Goal: Share content: Contribute content

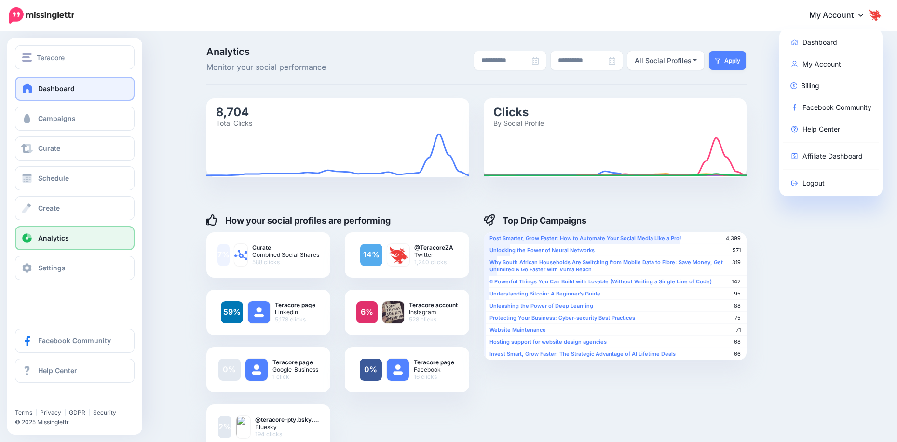
drag, startPoint x: 0, startPoint y: 0, endPoint x: 34, endPoint y: 94, distance: 99.7
click at [34, 94] on link "Dashboard" at bounding box center [75, 89] width 120 height 24
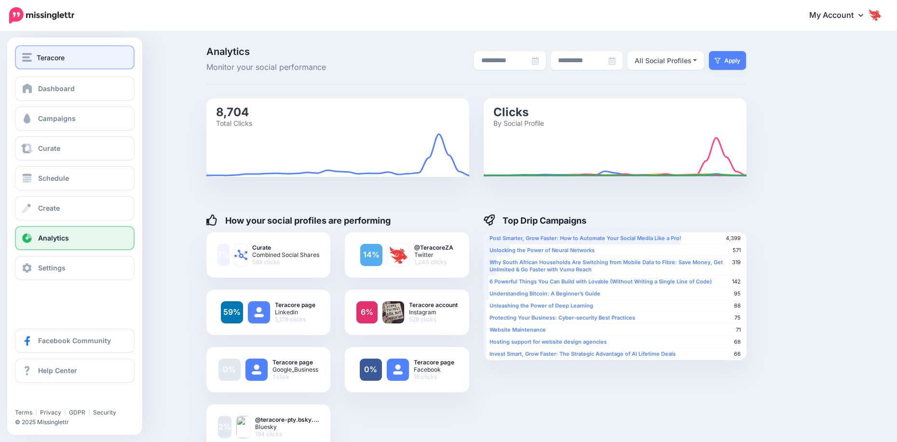
click at [44, 61] on span "Teracore" at bounding box center [51, 57] width 28 height 11
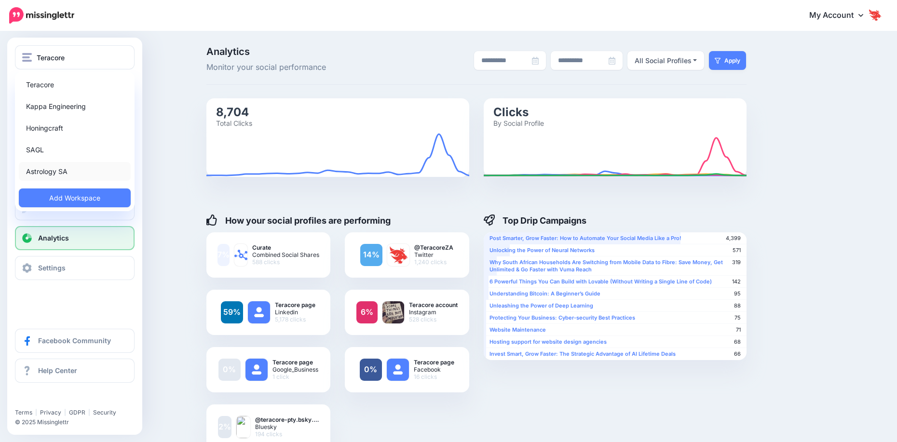
click at [43, 173] on link "Astrology SA" at bounding box center [75, 171] width 112 height 19
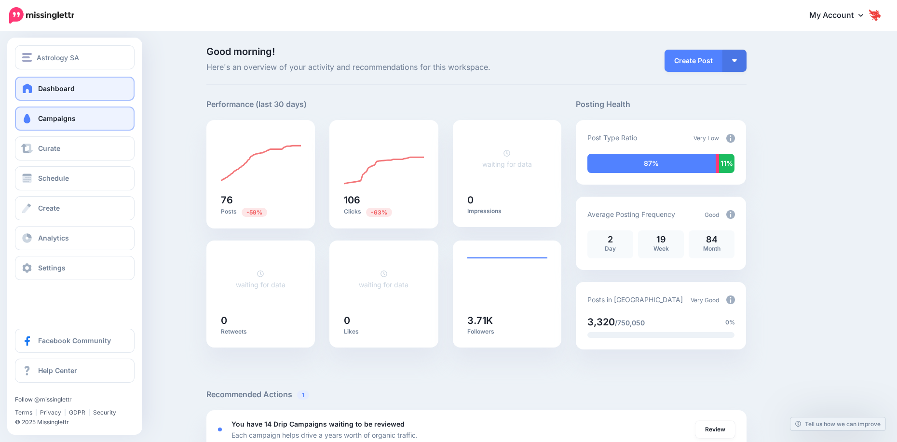
click at [38, 118] on span "Campaigns" at bounding box center [57, 118] width 38 height 8
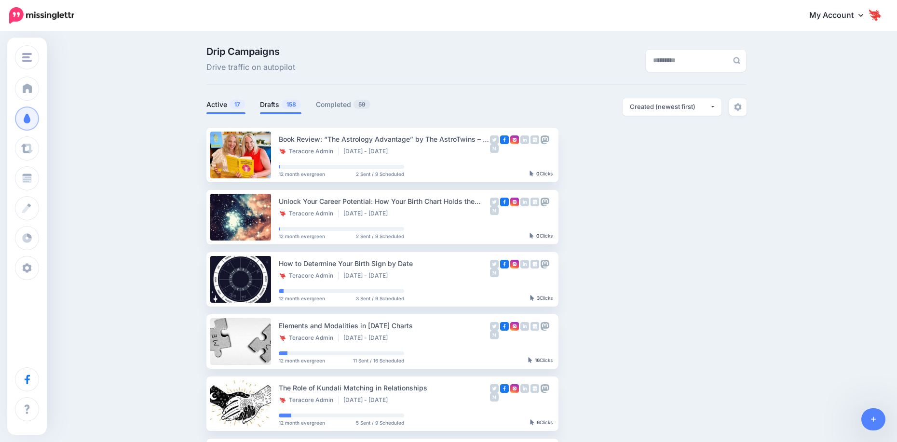
click at [297, 104] on span "158" at bounding box center [291, 104] width 19 height 9
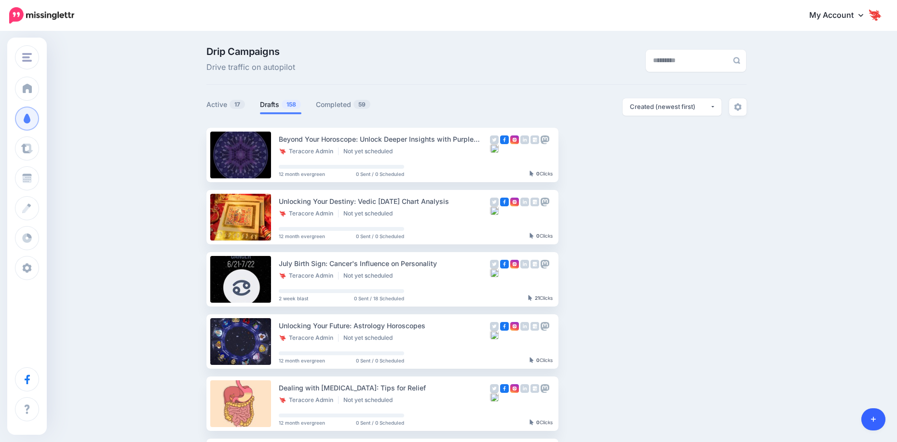
click at [875, 421] on icon at bounding box center [873, 419] width 5 height 7
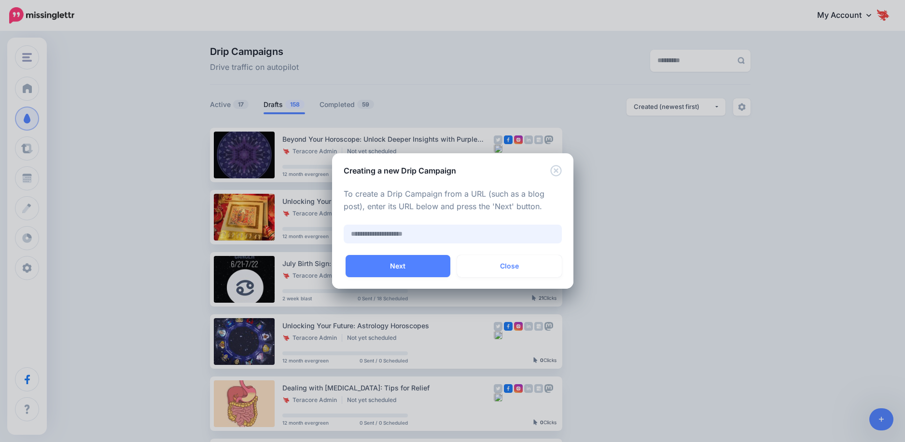
paste input "**********"
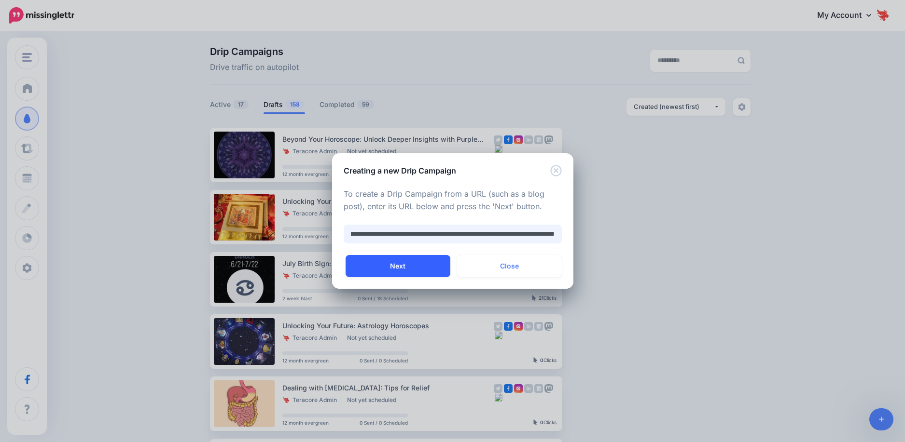
type input "**********"
click at [390, 265] on button "Next" at bounding box center [397, 266] width 105 height 22
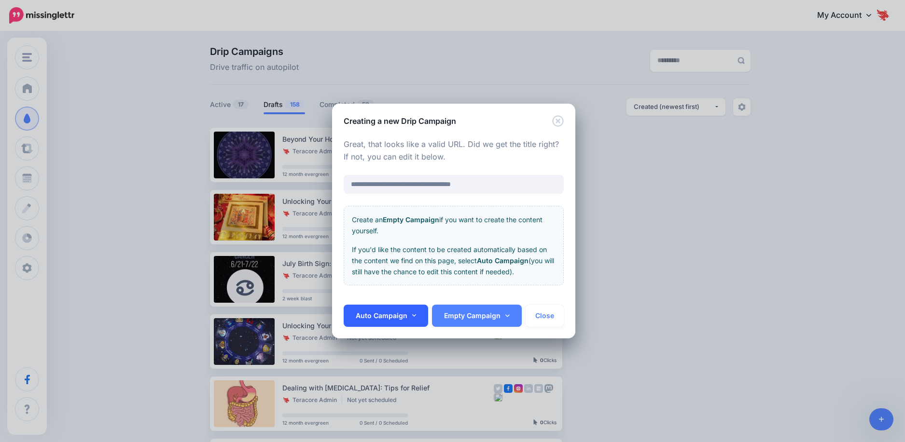
click at [404, 318] on link "Auto Campaign" at bounding box center [385, 316] width 85 height 22
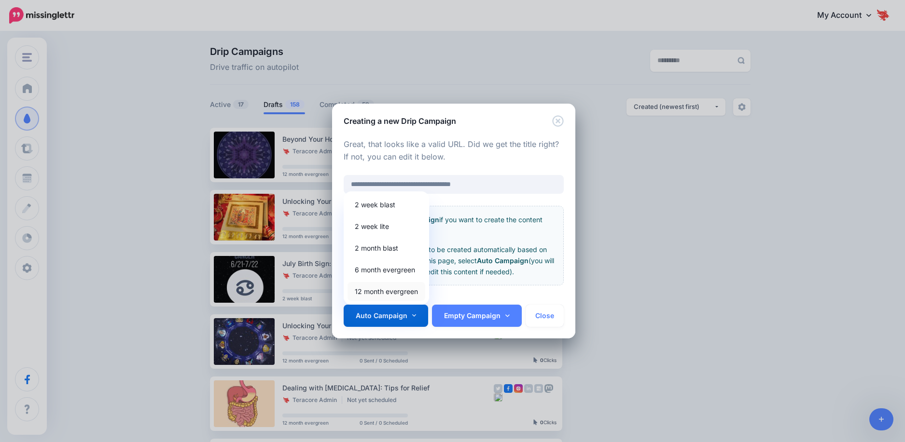
click at [402, 286] on link "12 month evergreen" at bounding box center [386, 291] width 78 height 19
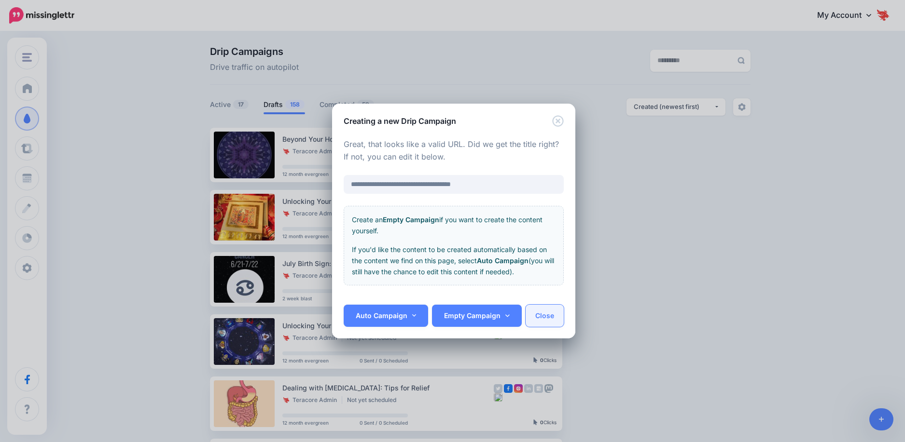
click at [535, 317] on button "Close" at bounding box center [544, 316] width 38 height 22
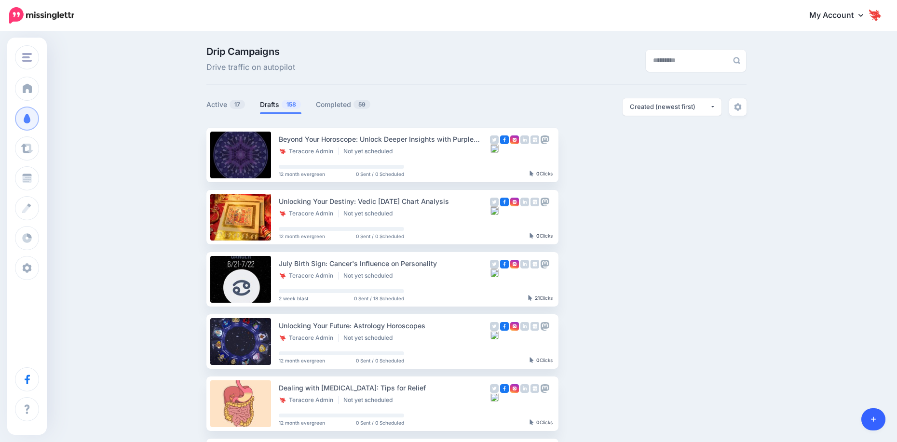
click at [877, 425] on link at bounding box center [874, 420] width 25 height 22
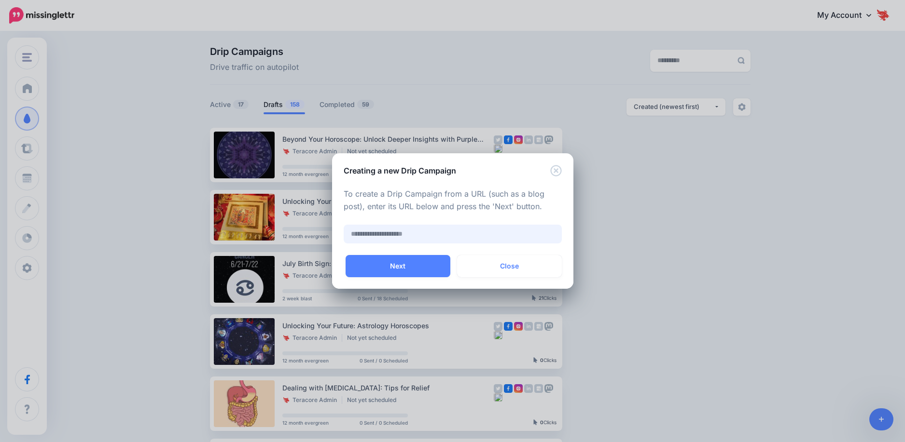
paste input "**********"
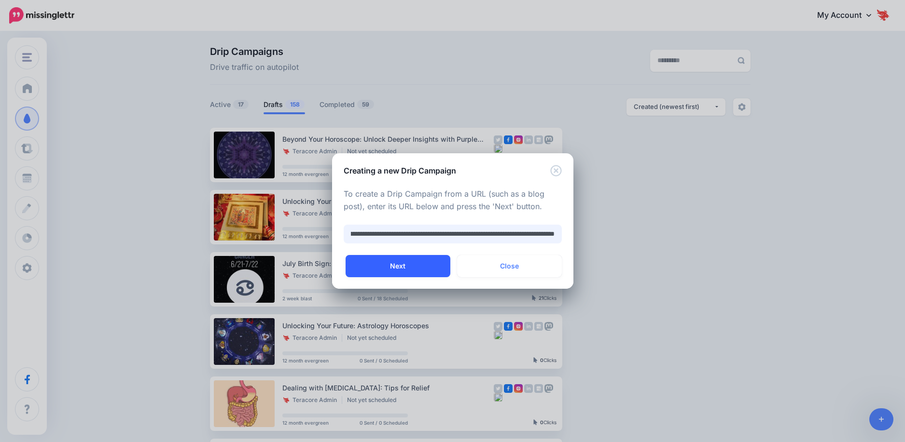
type input "**********"
click at [386, 266] on button "Next" at bounding box center [397, 266] width 105 height 22
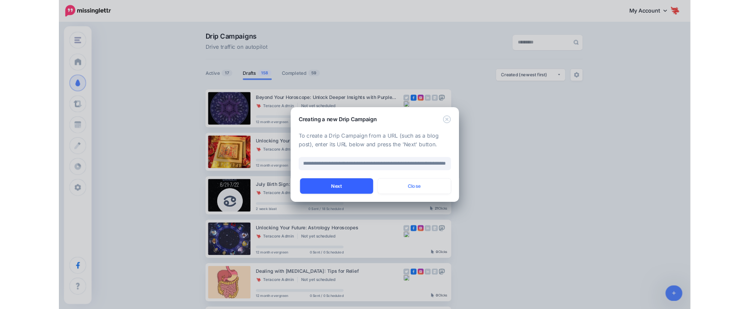
scroll to position [0, 0]
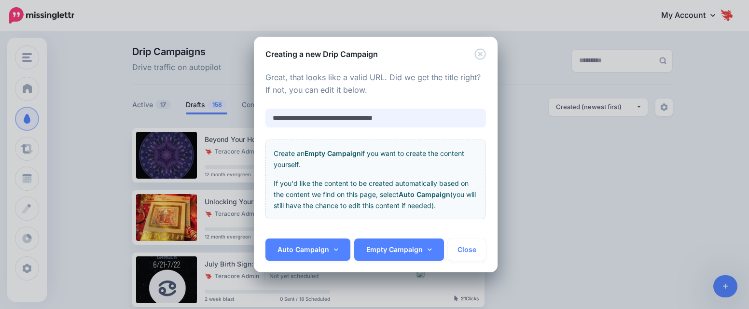
click at [374, 121] on input "**********" at bounding box center [375, 118] width 220 height 19
paste input "**********"
type input "**********"
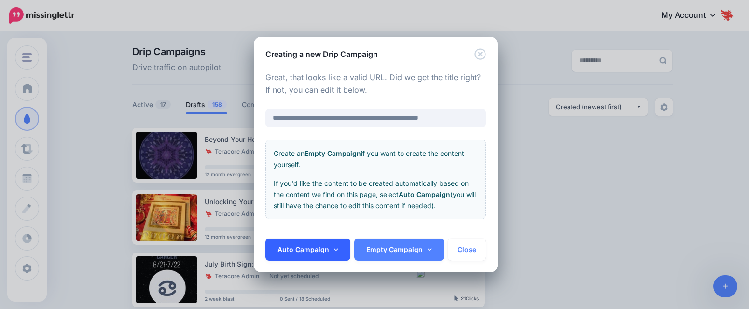
drag, startPoint x: 312, startPoint y: 247, endPoint x: 315, endPoint y: 256, distance: 9.8
click at [312, 247] on link "Auto Campaign" at bounding box center [307, 249] width 85 height 22
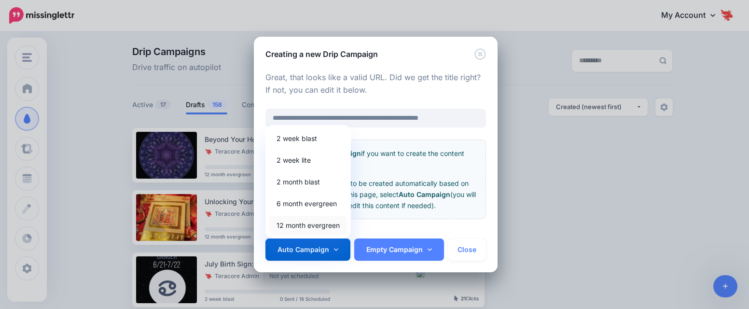
click at [318, 226] on link "12 month evergreen" at bounding box center [308, 225] width 78 height 19
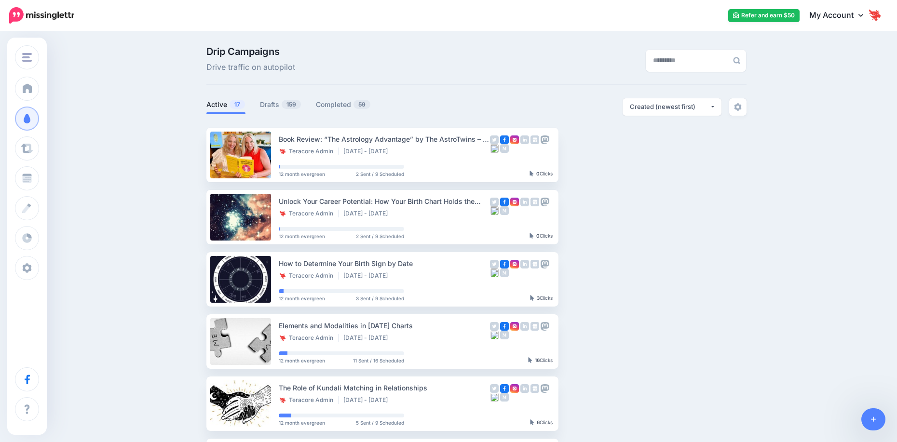
scroll to position [0, 7]
click at [288, 108] on span "159" at bounding box center [291, 104] width 19 height 9
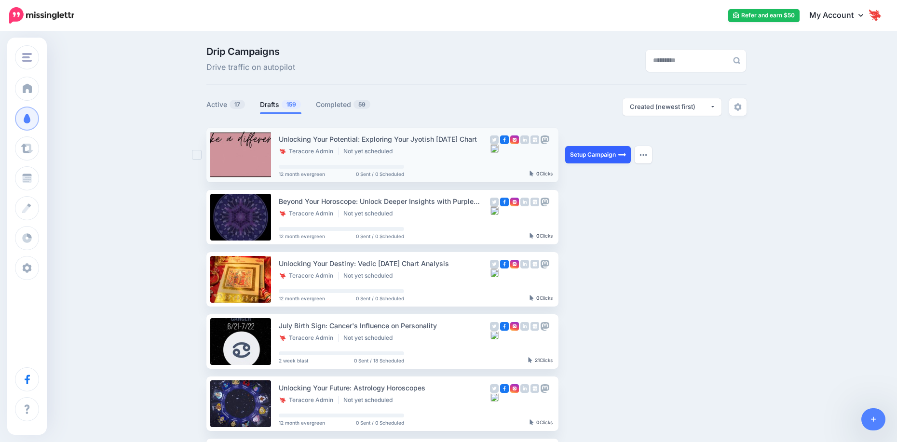
click at [596, 153] on link "Setup Campaign" at bounding box center [598, 154] width 66 height 17
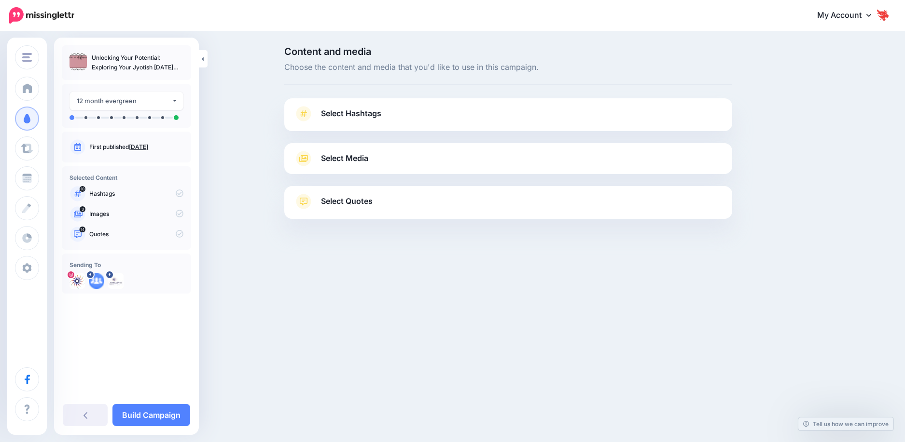
click at [327, 122] on link "Select Hashtags" at bounding box center [508, 118] width 428 height 25
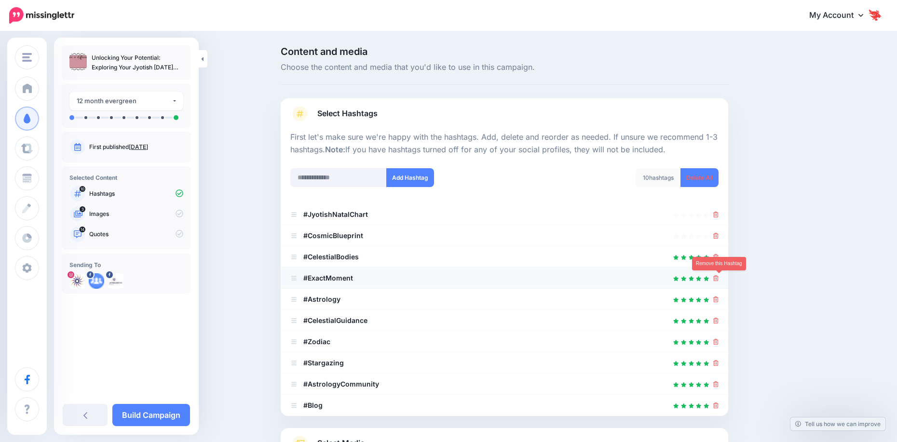
click at [718, 279] on icon at bounding box center [715, 278] width 5 height 6
click at [341, 167] on div at bounding box center [504, 162] width 428 height 12
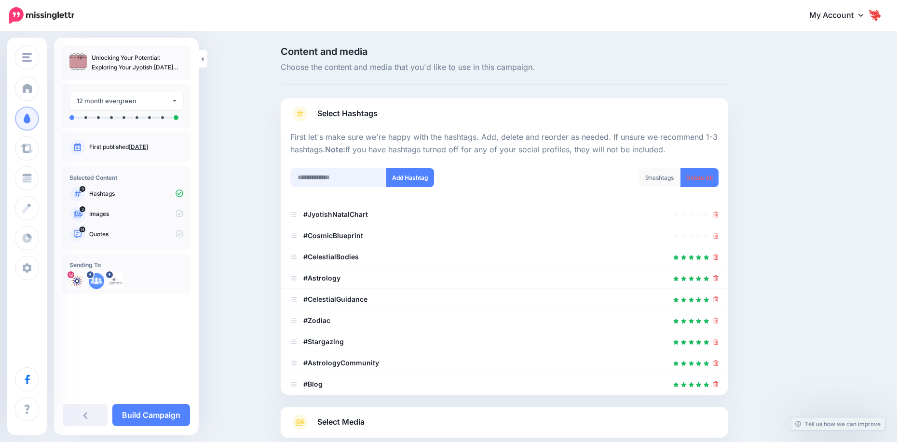
click at [341, 175] on input "text" at bounding box center [338, 177] width 96 height 19
click at [301, 178] on input "*********" at bounding box center [338, 177] width 96 height 19
type input "**********"
click at [425, 175] on button "Add Hashtag" at bounding box center [410, 177] width 48 height 19
click at [340, 180] on input "text" at bounding box center [338, 177] width 96 height 19
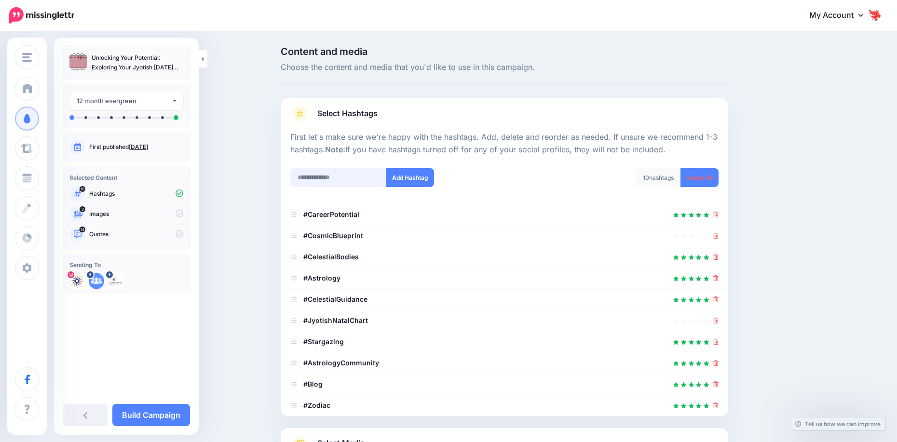
scroll to position [124, 0]
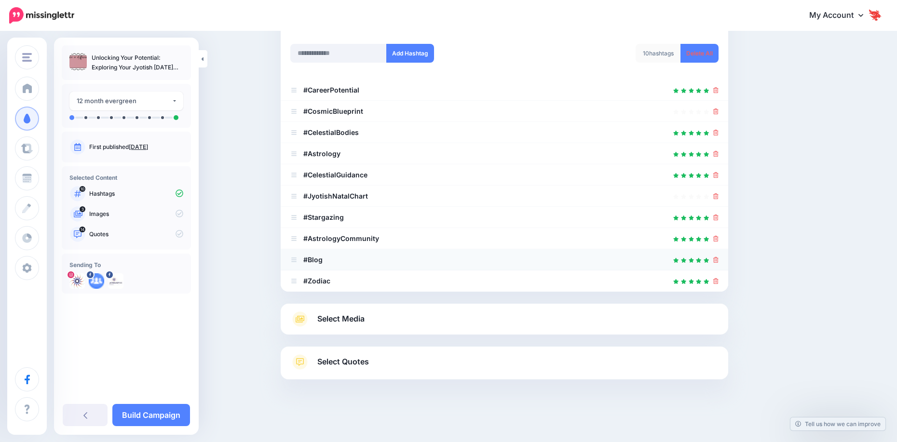
click at [718, 261] on icon at bounding box center [715, 260] width 5 height 6
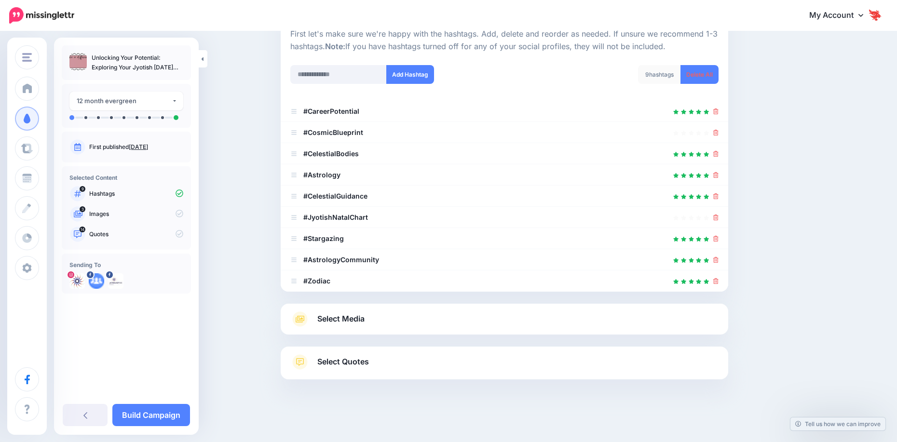
scroll to position [103, 0]
click at [719, 240] on icon at bounding box center [715, 239] width 5 height 6
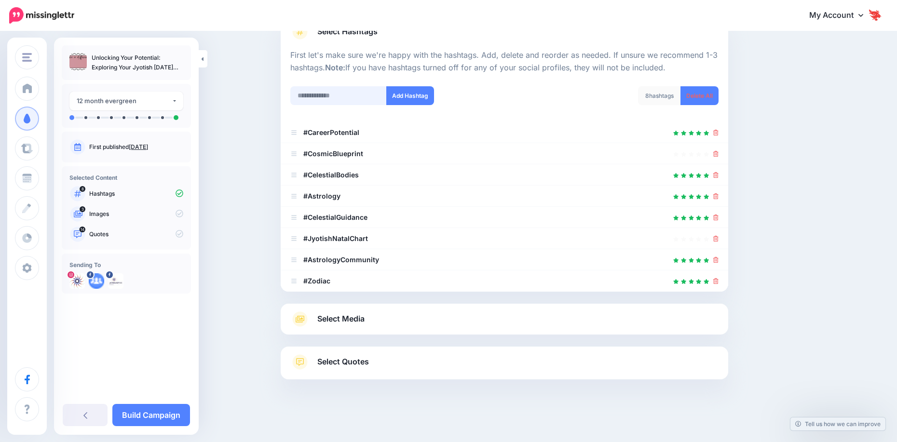
click at [355, 100] on input "text" at bounding box center [338, 95] width 96 height 19
type input "**********"
click at [406, 100] on button "Add Hashtag" at bounding box center [410, 95] width 48 height 19
click at [379, 322] on link "Select Media" at bounding box center [504, 319] width 428 height 15
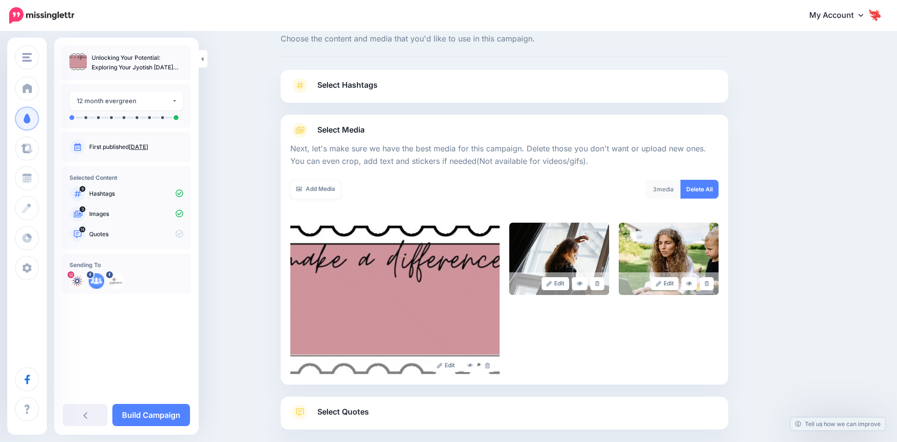
scroll to position [79, 0]
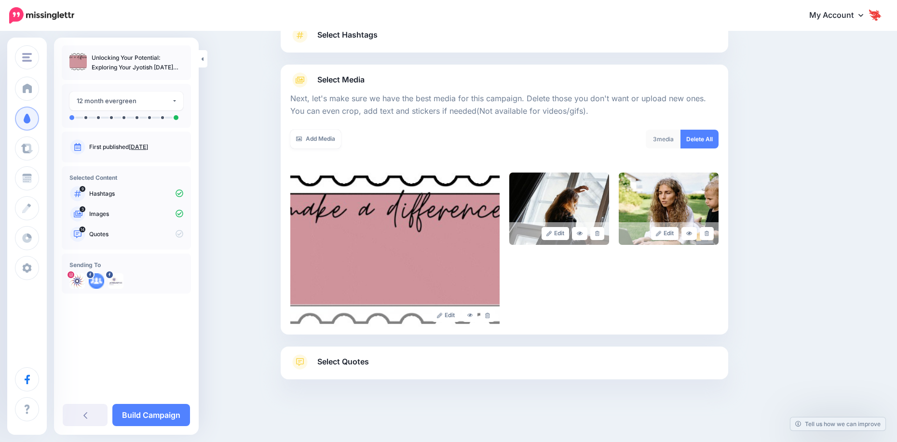
click at [355, 364] on span "Select Quotes" at bounding box center [343, 362] width 52 height 13
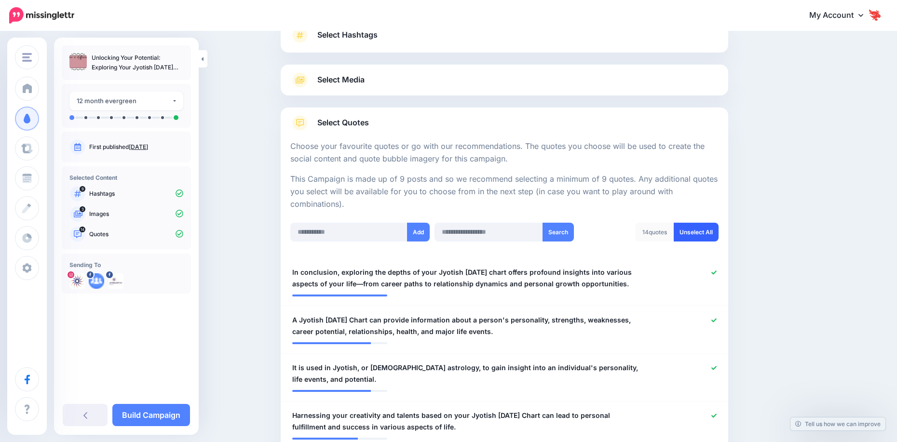
click at [687, 234] on link "Unselect All" at bounding box center [696, 232] width 45 height 19
click at [500, 231] on input "text" at bounding box center [489, 232] width 109 height 19
type input "*"
click at [557, 235] on button "Search" at bounding box center [558, 232] width 31 height 19
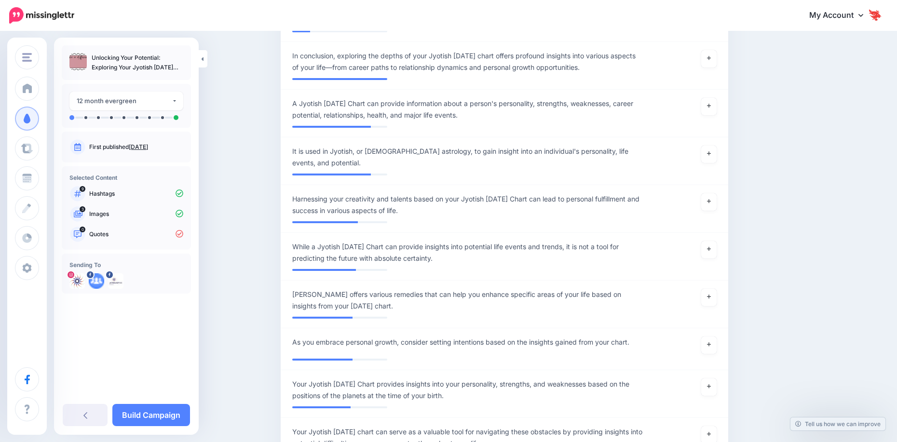
scroll to position [167, 0]
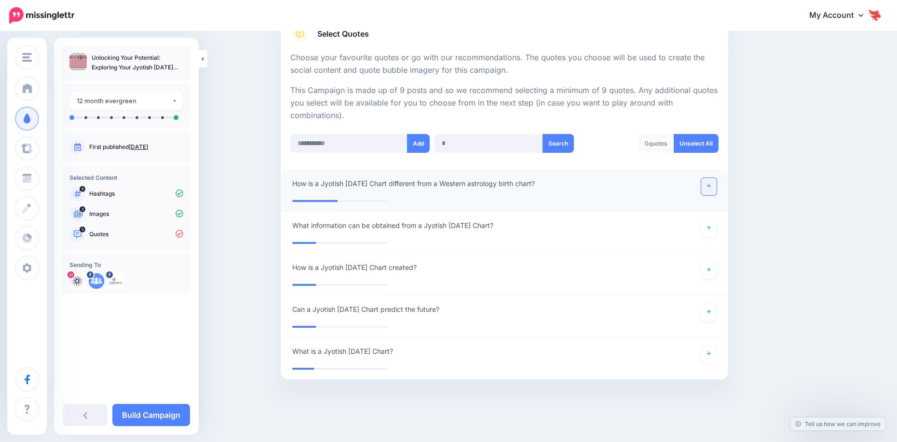
click at [715, 190] on link at bounding box center [708, 186] width 15 height 17
click at [706, 230] on link at bounding box center [708, 228] width 15 height 17
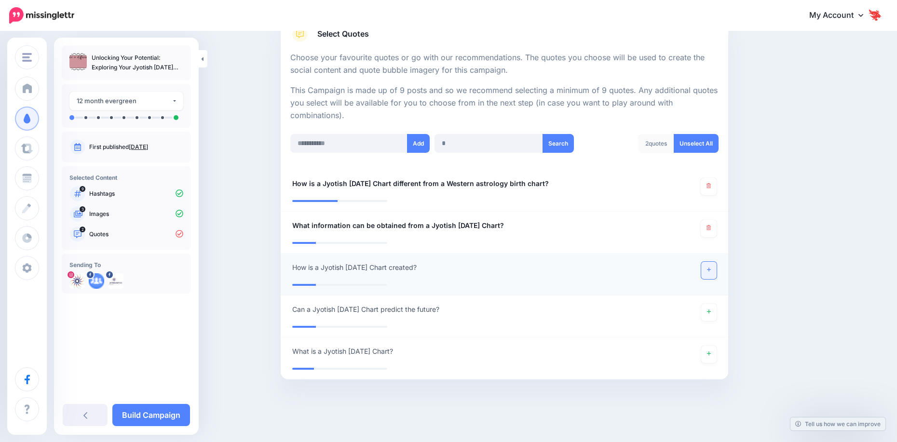
click at [709, 271] on link at bounding box center [708, 270] width 15 height 17
click at [709, 350] on link at bounding box center [708, 354] width 15 height 17
click at [500, 148] on input "*" at bounding box center [489, 143] width 109 height 19
click at [554, 151] on button "Search" at bounding box center [558, 143] width 31 height 19
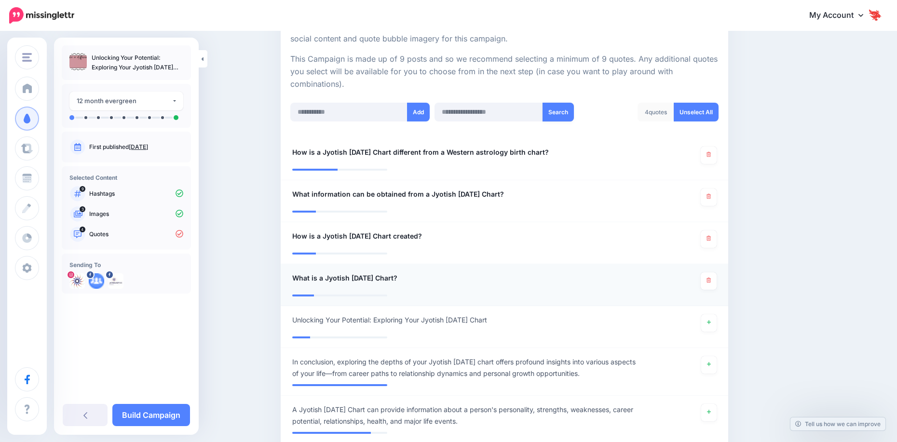
scroll to position [216, 0]
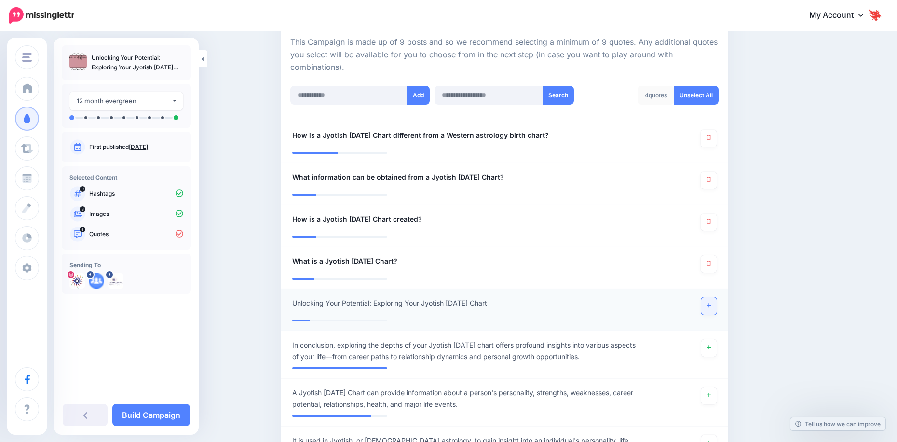
click at [715, 310] on link at bounding box center [708, 306] width 15 height 17
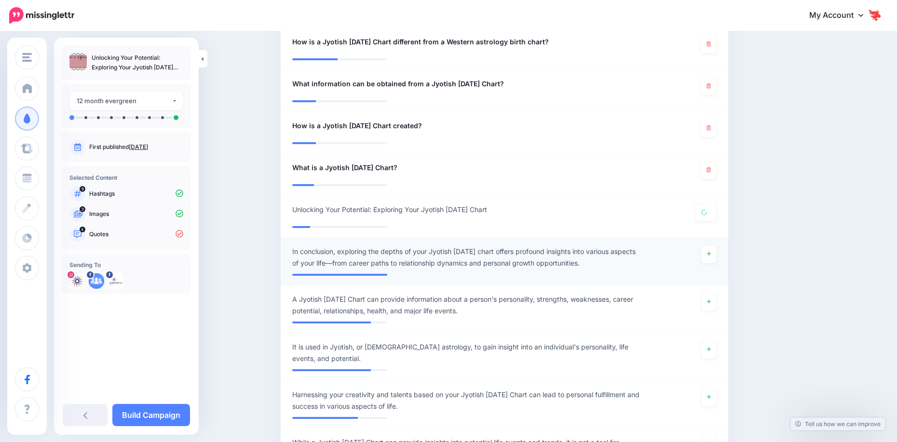
scroll to position [312, 0]
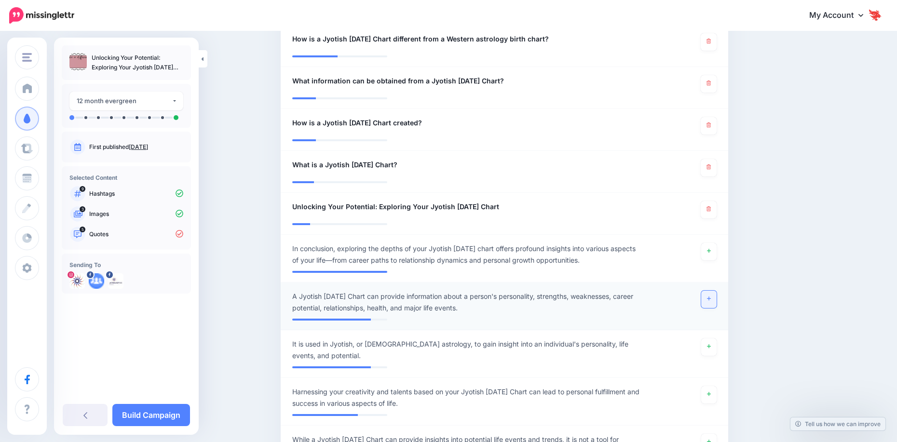
click at [711, 301] on icon at bounding box center [709, 298] width 4 height 5
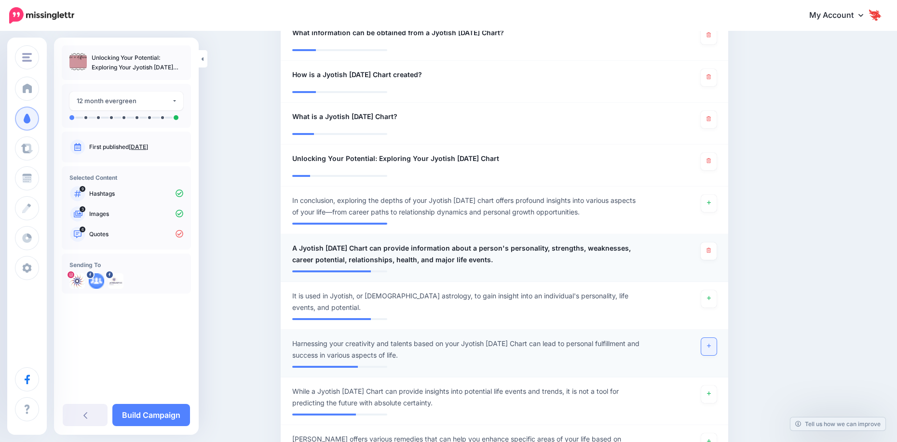
click at [712, 349] on link at bounding box center [708, 346] width 15 height 17
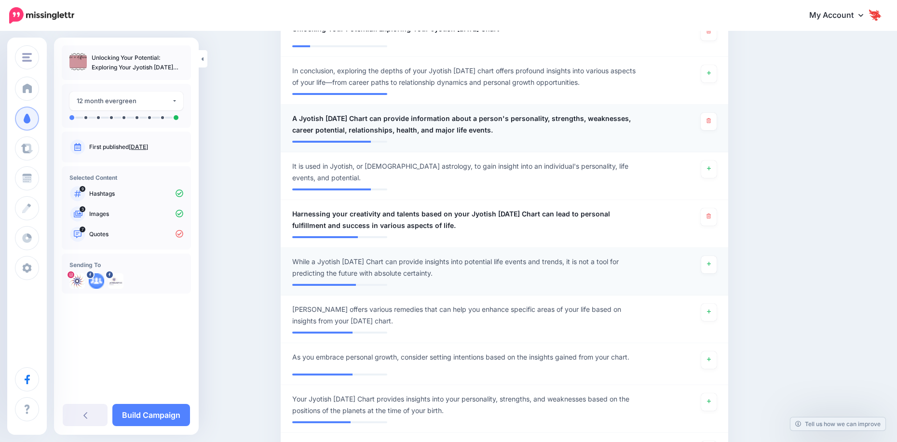
scroll to position [505, 0]
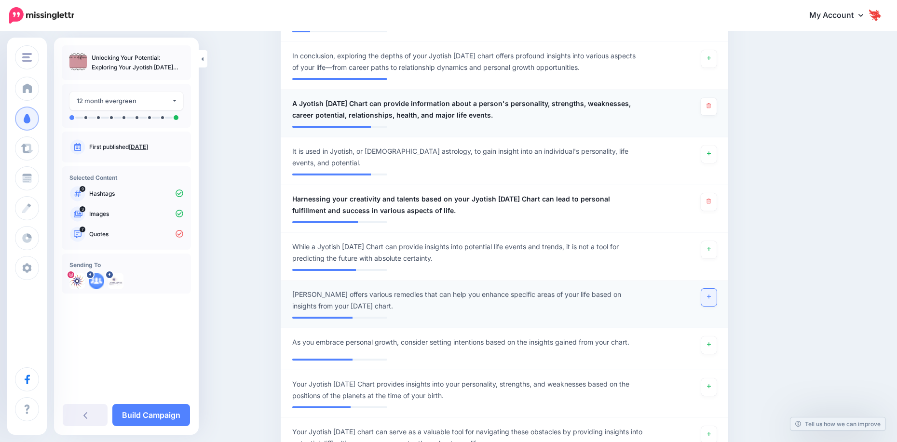
click at [711, 304] on link at bounding box center [708, 297] width 15 height 17
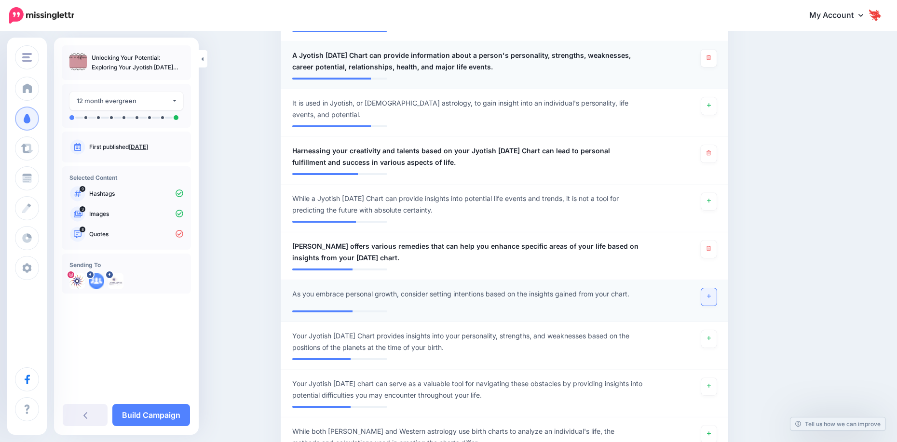
click at [714, 300] on link at bounding box center [708, 296] width 15 height 17
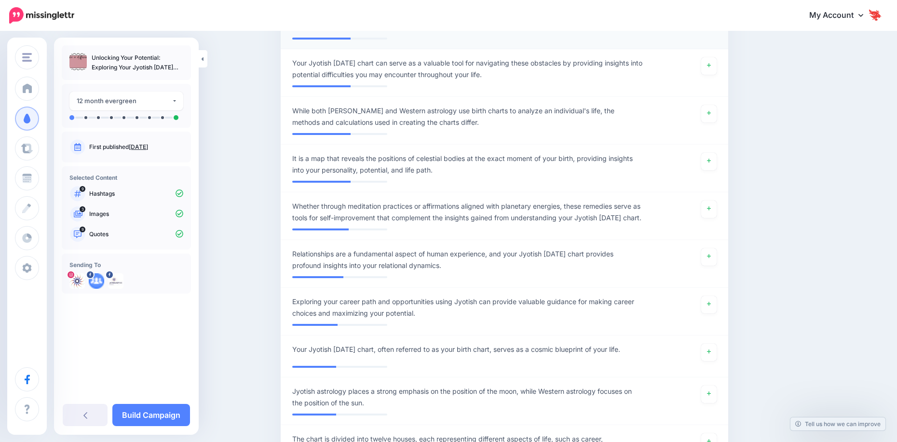
scroll to position [891, 0]
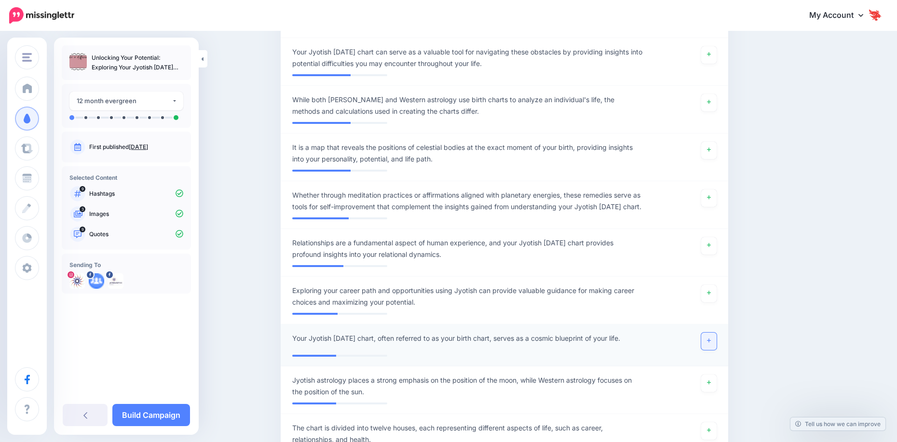
click at [716, 350] on link at bounding box center [708, 341] width 15 height 17
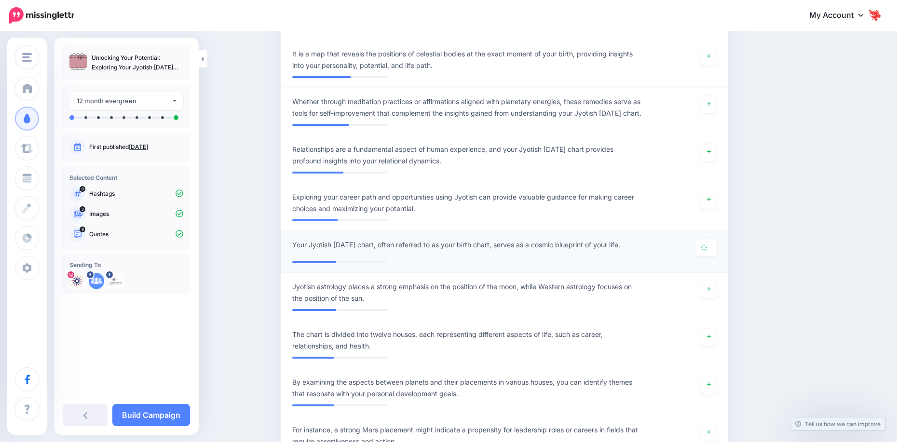
scroll to position [1036, 0]
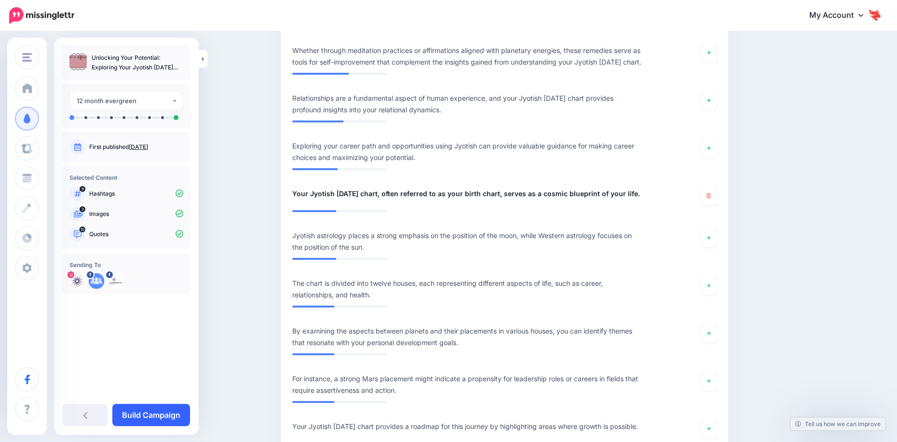
click at [142, 416] on link "Build Campaign" at bounding box center [151, 415] width 78 height 22
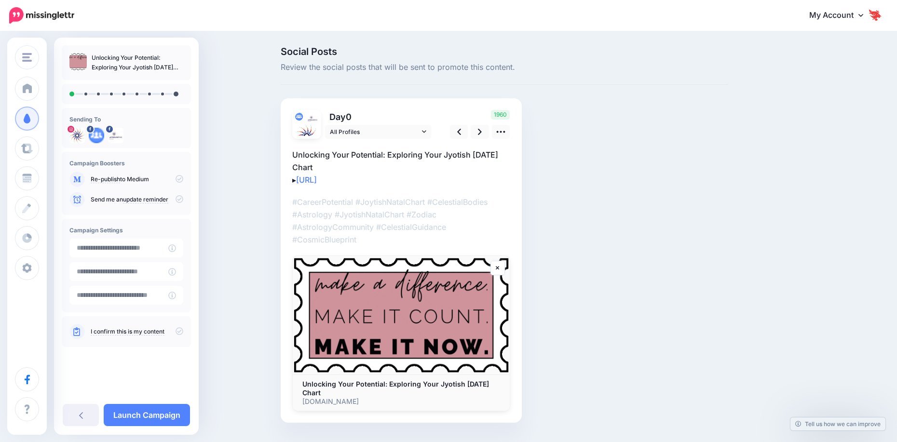
click at [181, 179] on icon at bounding box center [180, 179] width 8 height 8
click at [177, 179] on icon at bounding box center [180, 179] width 8 height 8
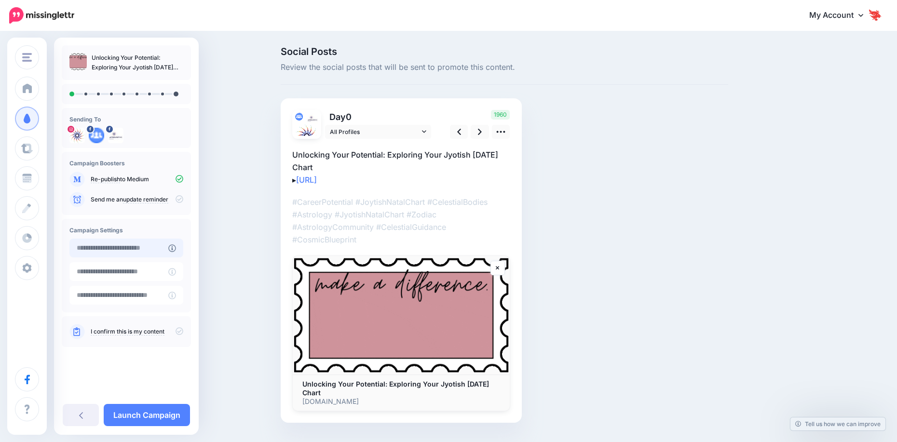
type input "**********"
click at [112, 252] on input "**********" at bounding box center [118, 248] width 99 height 19
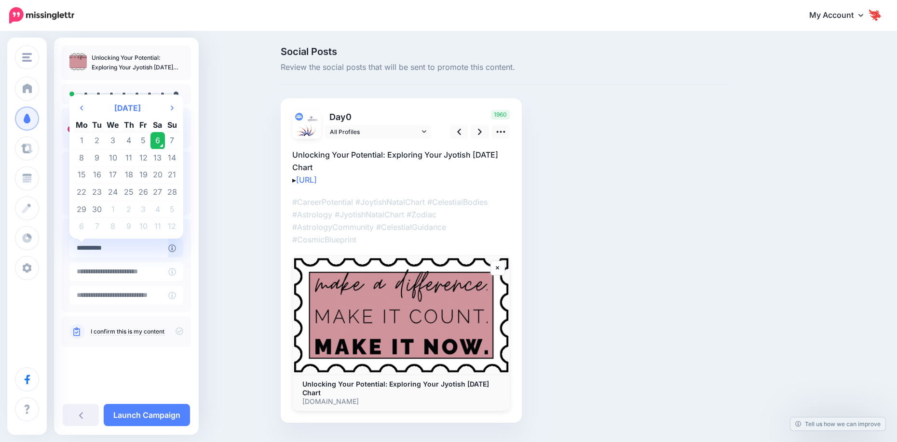
click at [153, 140] on td "6" at bounding box center [158, 140] width 14 height 17
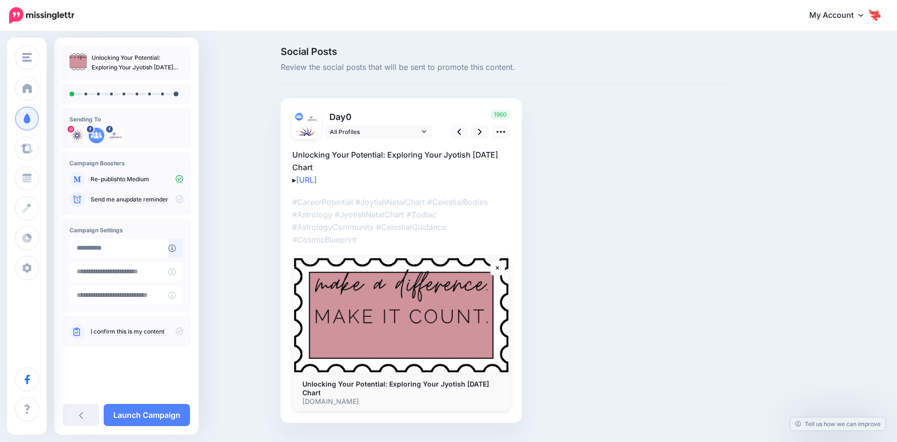
click at [178, 333] on icon at bounding box center [180, 332] width 8 height 8
click at [482, 133] on icon at bounding box center [480, 132] width 4 height 6
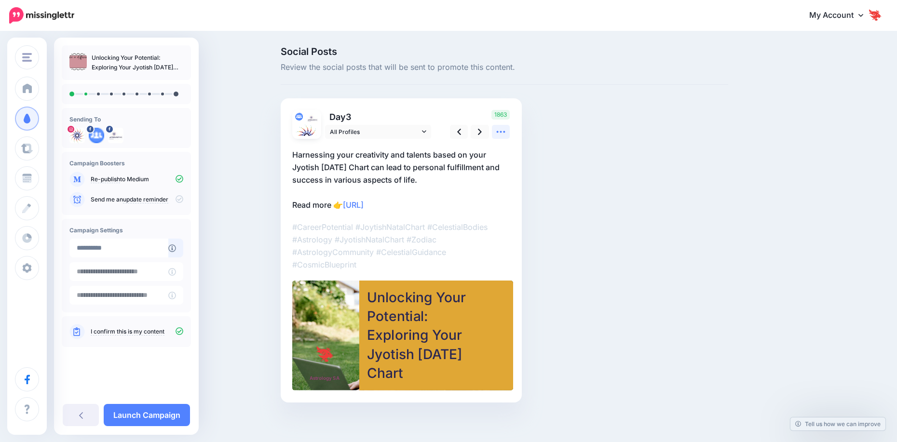
click at [503, 134] on icon at bounding box center [501, 132] width 10 height 10
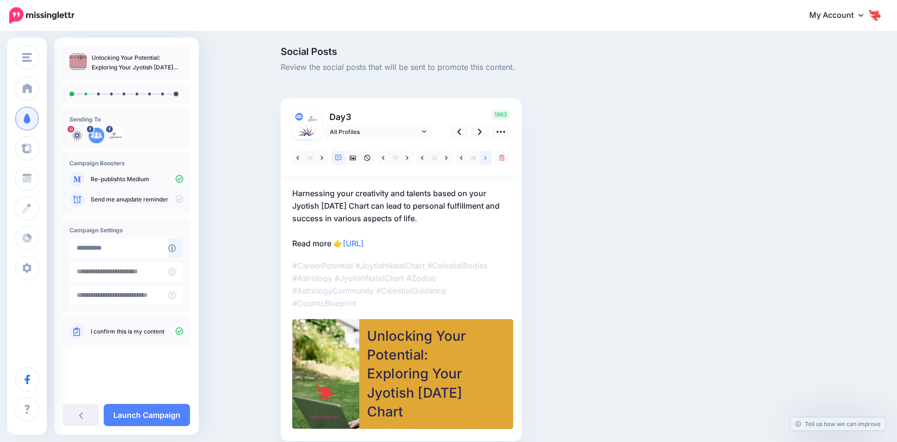
click at [487, 159] on icon at bounding box center [485, 158] width 2 height 7
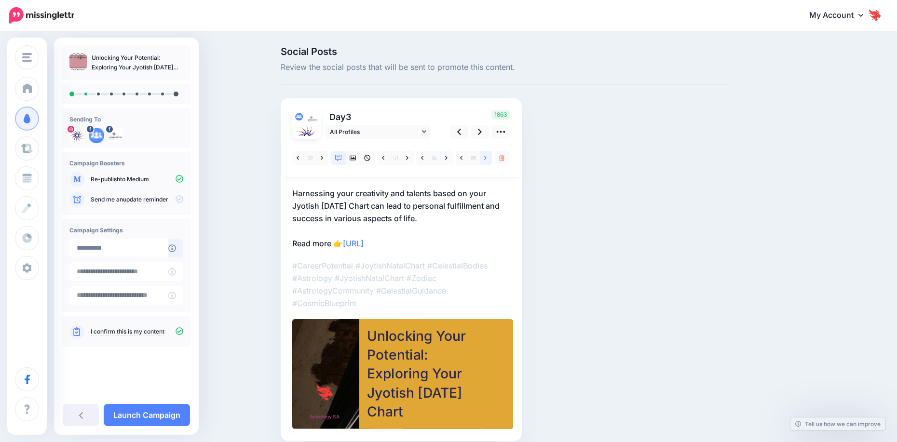
click at [487, 159] on icon at bounding box center [485, 158] width 2 height 7
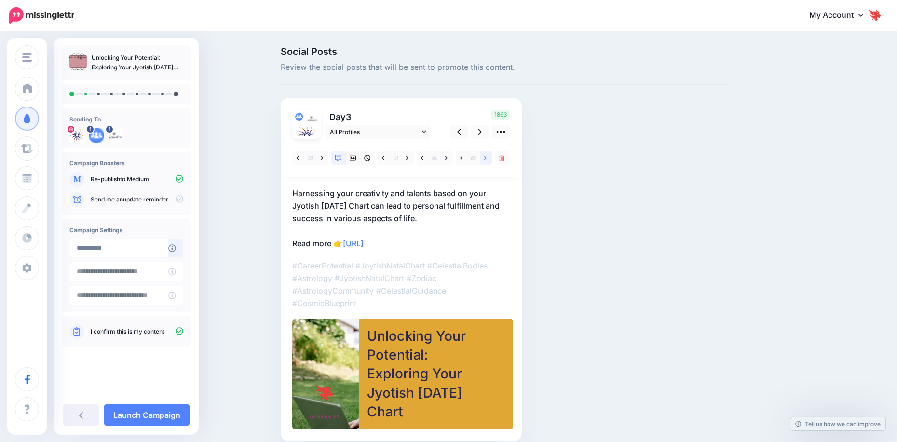
click at [487, 159] on icon at bounding box center [485, 158] width 2 height 7
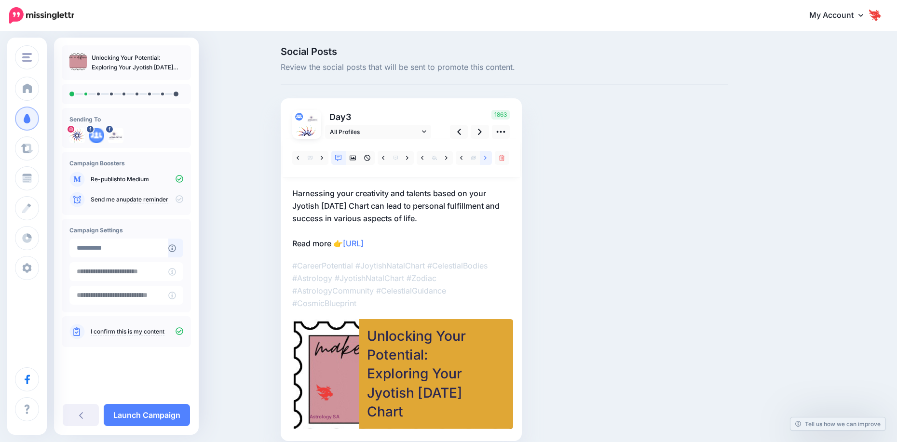
click at [487, 159] on icon at bounding box center [485, 158] width 2 height 7
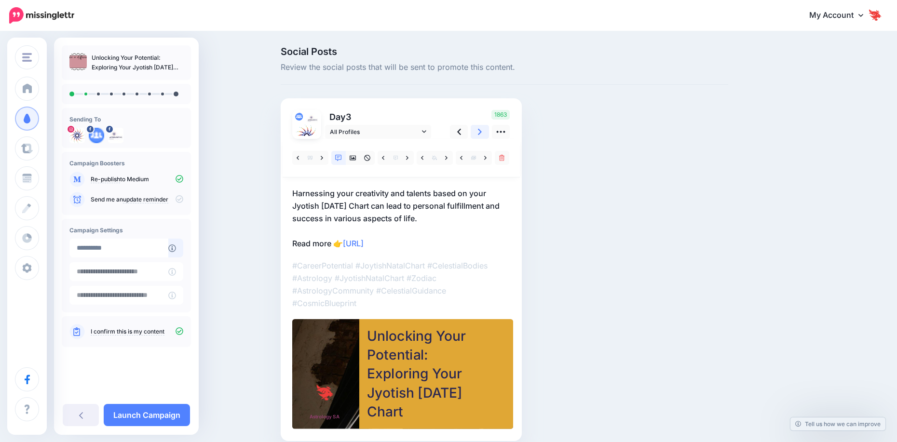
click at [486, 135] on link at bounding box center [480, 132] width 18 height 14
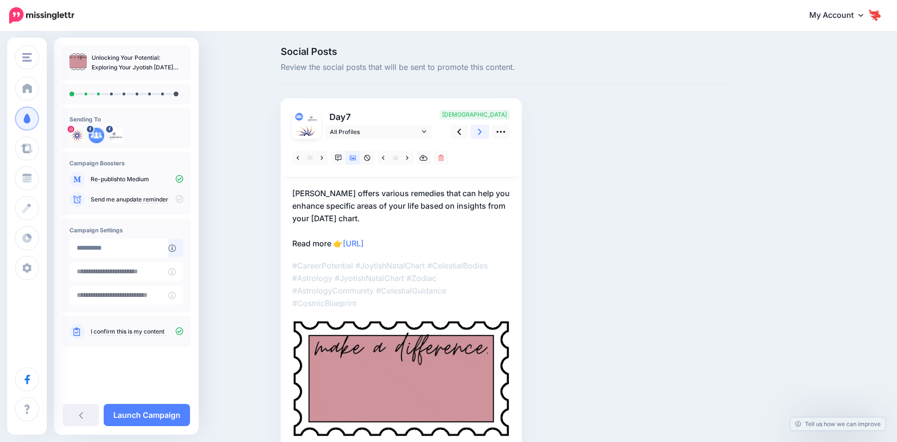
click at [486, 135] on link at bounding box center [480, 132] width 18 height 14
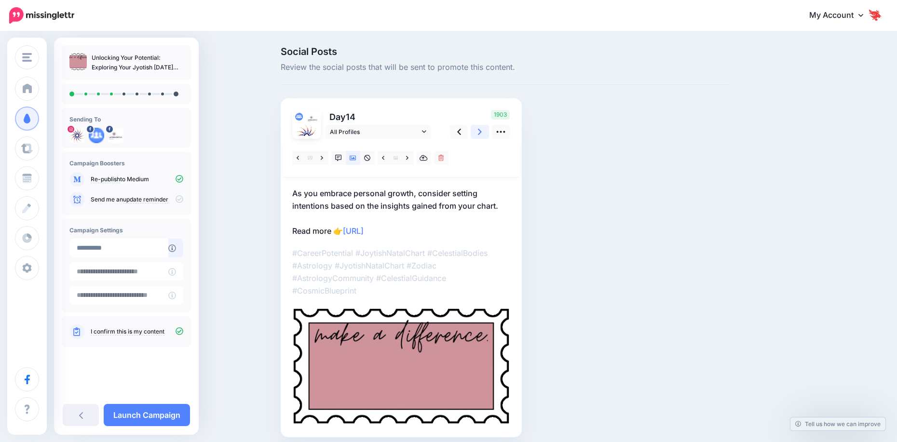
click at [486, 135] on link at bounding box center [480, 132] width 18 height 14
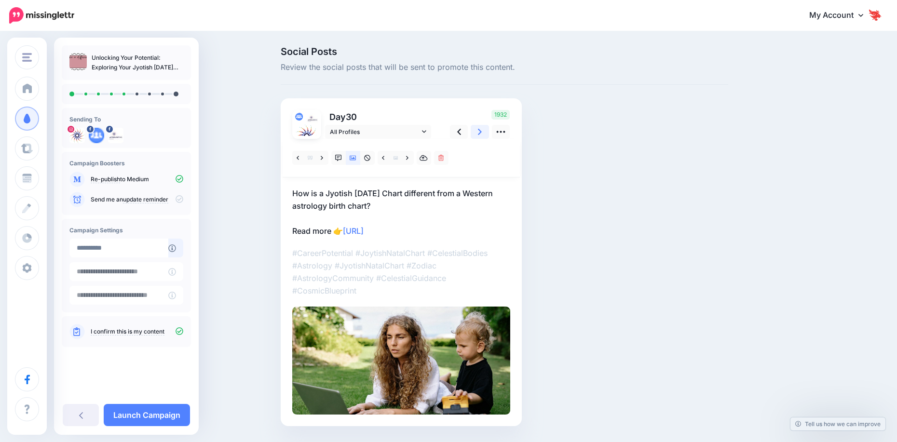
click at [486, 135] on link at bounding box center [480, 132] width 18 height 14
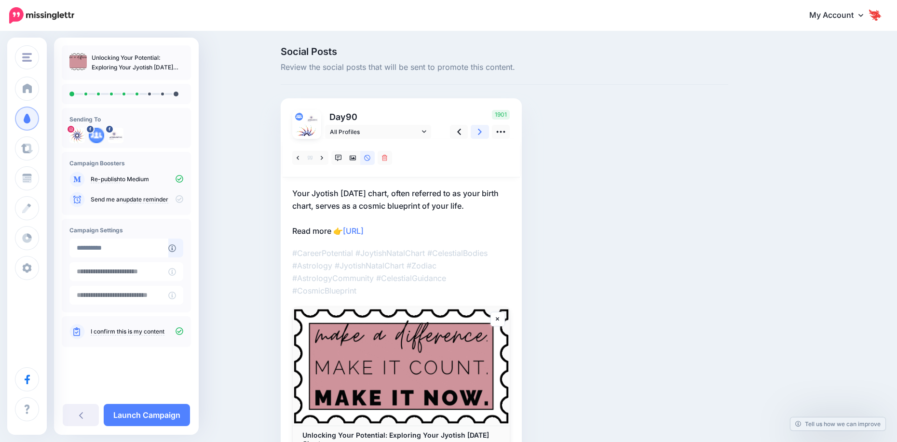
click at [486, 135] on link at bounding box center [480, 132] width 18 height 14
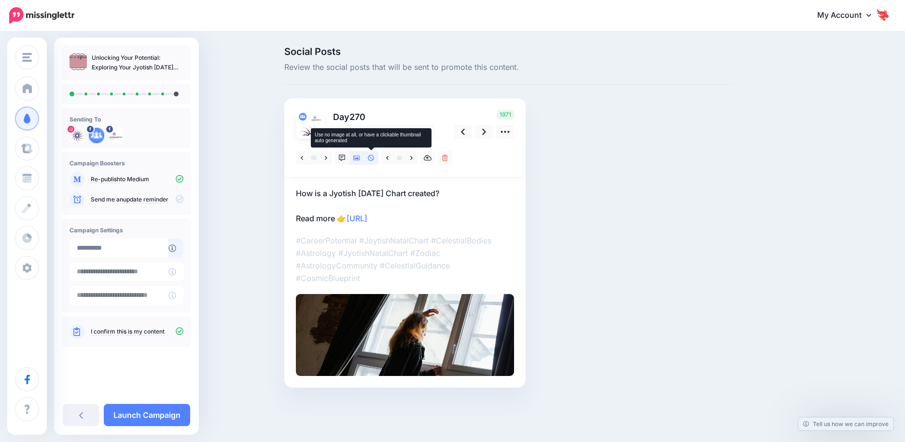
click at [374, 159] on icon at bounding box center [371, 158] width 6 height 6
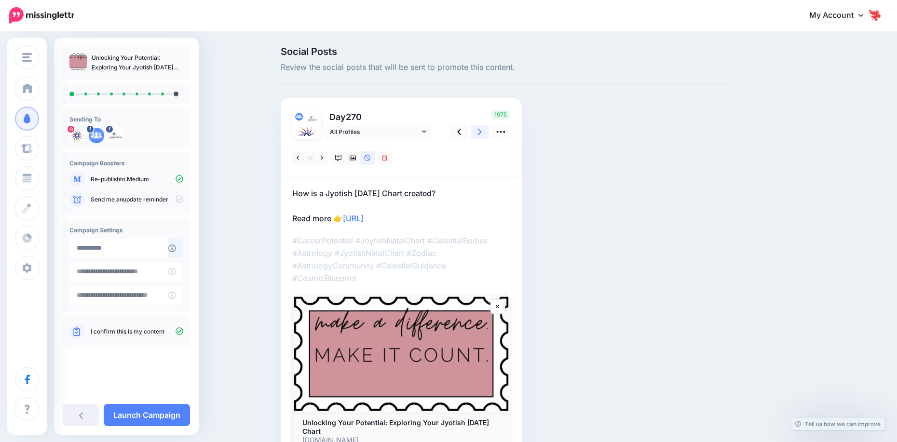
click at [482, 131] on icon at bounding box center [480, 132] width 4 height 10
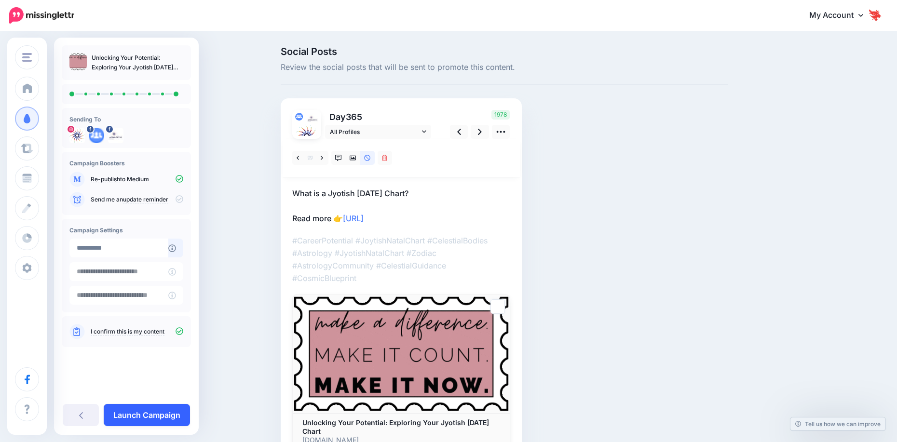
click at [130, 415] on link "Launch Campaign" at bounding box center [147, 415] width 86 height 22
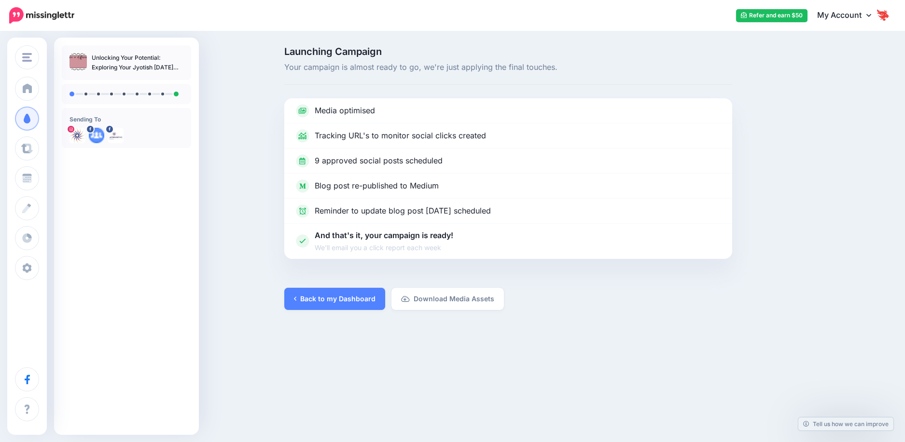
drag, startPoint x: 143, startPoint y: 234, endPoint x: 88, endPoint y: 210, distance: 60.3
click at [143, 234] on div "Unlocking Your Potential: Exploring Your Jyotish [DATE] Chart Sending To" at bounding box center [126, 216] width 145 height 343
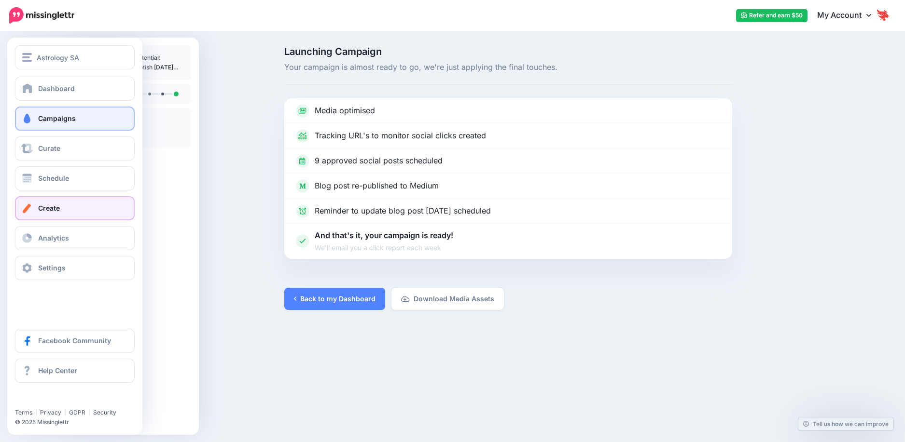
click at [45, 209] on span "Create" at bounding box center [49, 208] width 22 height 8
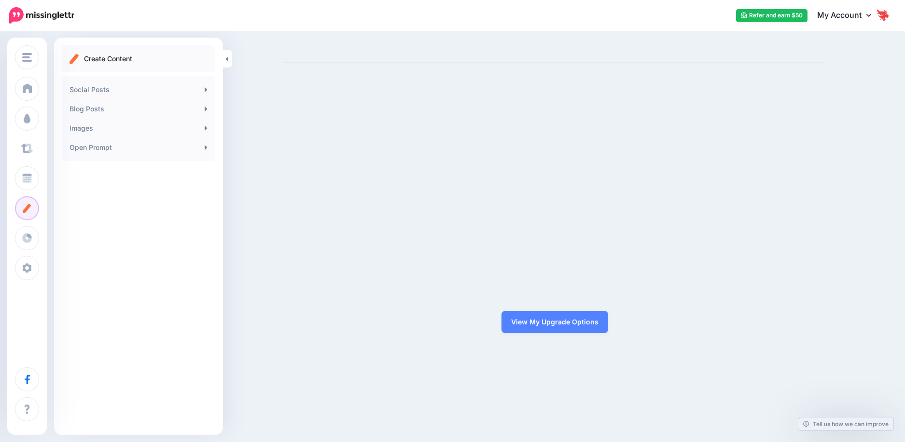
click at [31, 158] on link "Curate" at bounding box center [27, 149] width 24 height 24
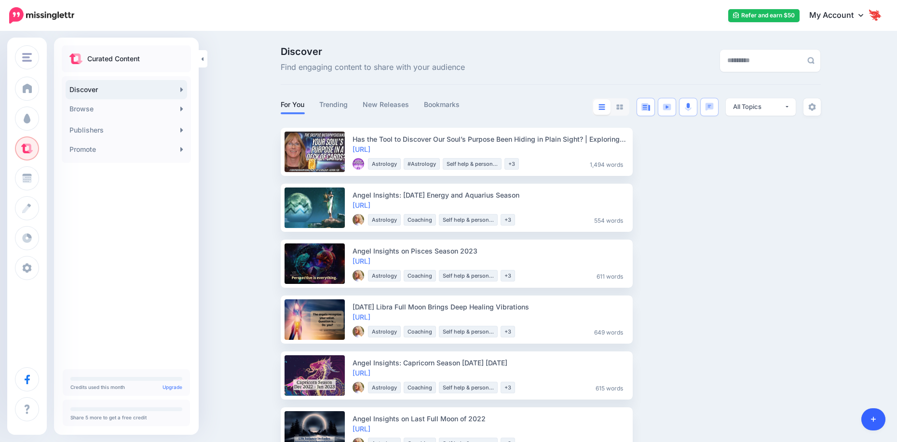
click at [882, 420] on link at bounding box center [874, 420] width 25 height 22
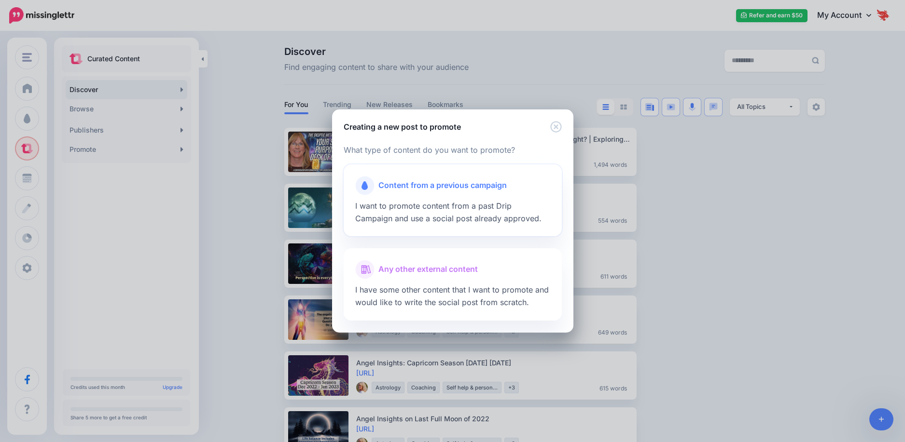
click at [431, 204] on span "I want to promote content from a past Drip Campaign and use a social post alrea…" at bounding box center [448, 212] width 186 height 22
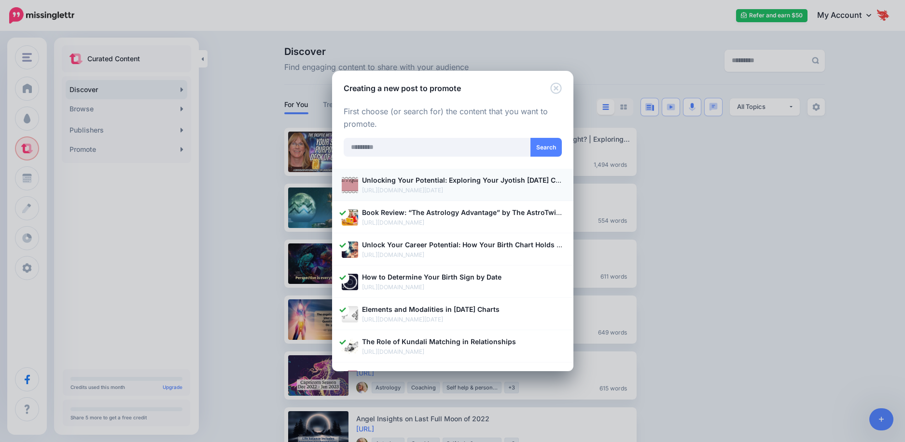
click at [425, 181] on b "Unlocking Your Potential: Exploring Your Jyotish [DATE] Chart" at bounding box center [465, 180] width 207 height 8
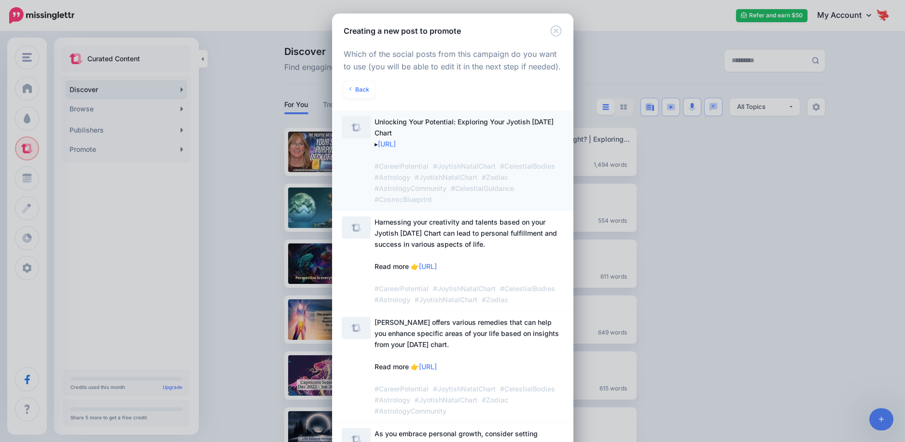
click at [464, 179] on span "#JyotishNatalChart" at bounding box center [445, 177] width 63 height 8
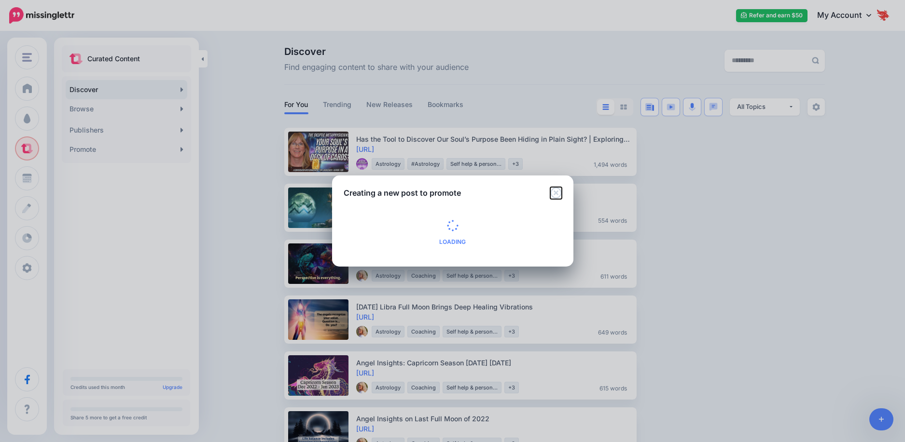
click at [555, 195] on icon "Close" at bounding box center [556, 193] width 12 height 12
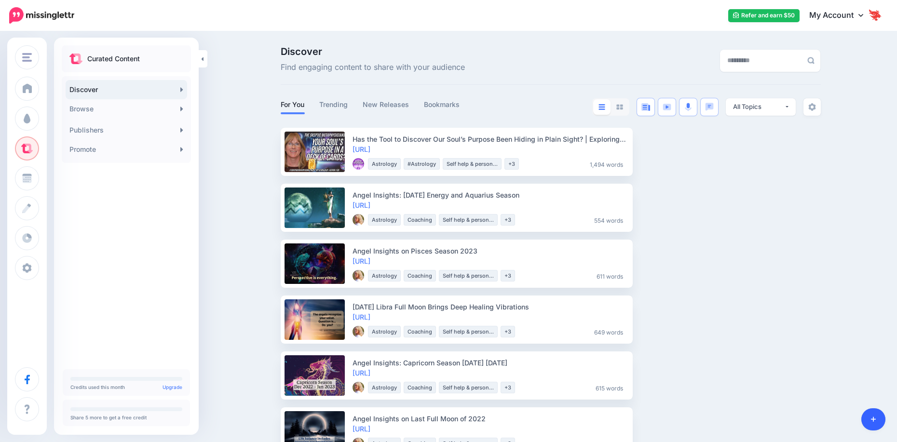
click at [875, 423] on icon at bounding box center [873, 419] width 5 height 7
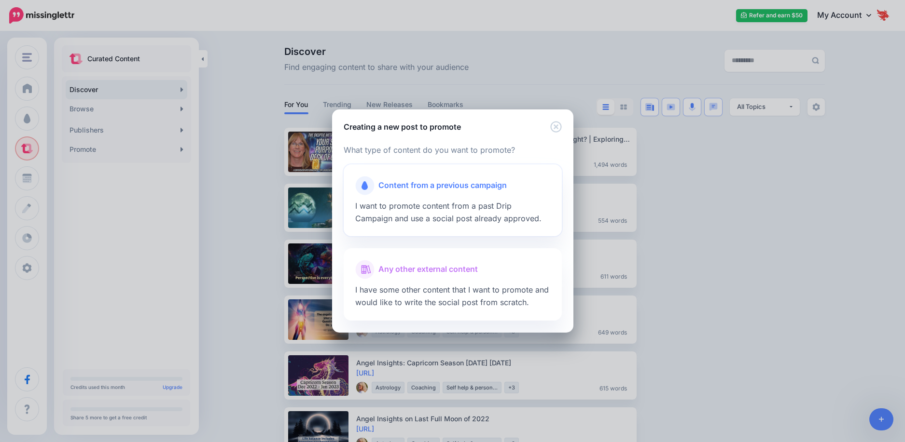
click at [406, 207] on span "I want to promote content from a past Drip Campaign and use a social post alrea…" at bounding box center [448, 212] width 186 height 22
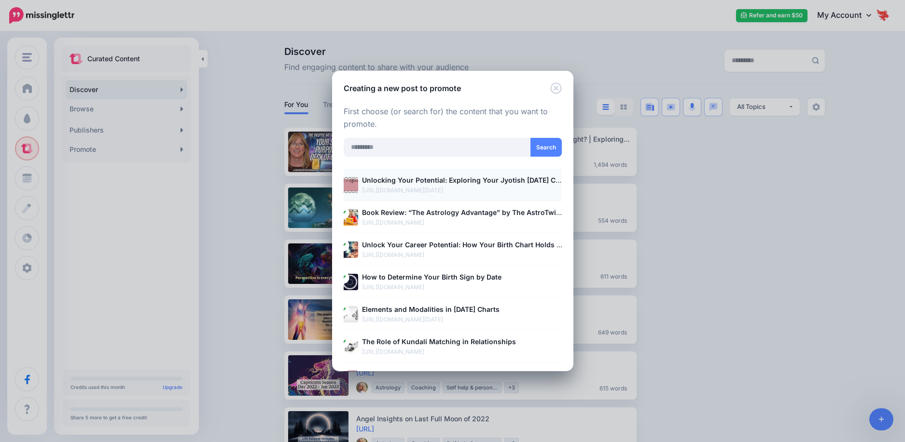
click at [513, 199] on li "Unlocking Your Potential: Exploring Your Jyotish [DATE] Chart [URL][DOMAIN_NAME…" at bounding box center [452, 185] width 241 height 32
click at [514, 187] on p "[URL][DOMAIN_NAME][DATE]" at bounding box center [463, 191] width 202 height 10
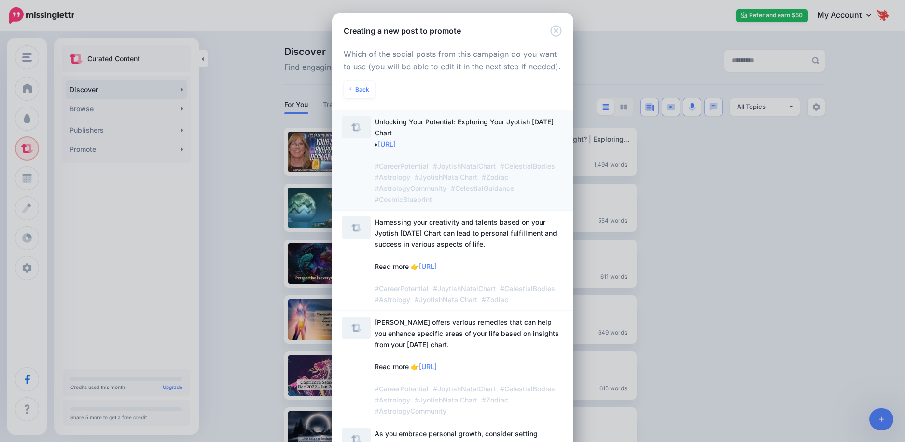
click at [512, 185] on span "Unlocking Your Potential: Exploring Your Jyotish [DATE] Chart ▸ [URL] #CareerPo…" at bounding box center [465, 161] width 183 height 86
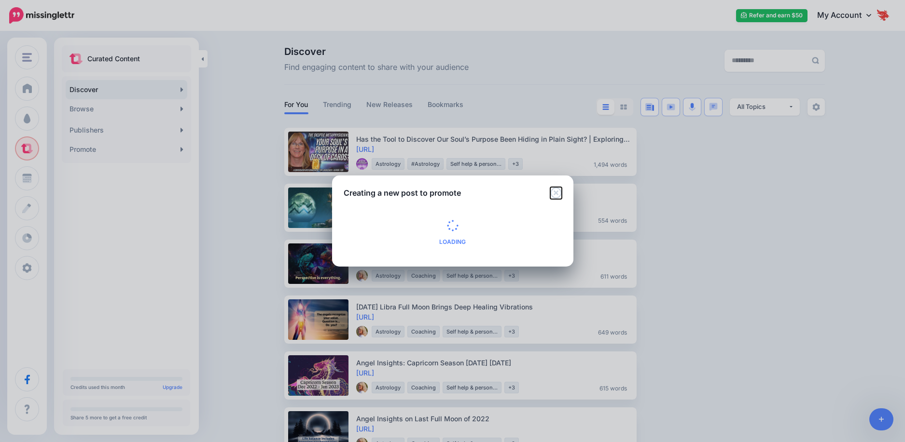
click at [554, 191] on icon "Close" at bounding box center [555, 192] width 11 height 11
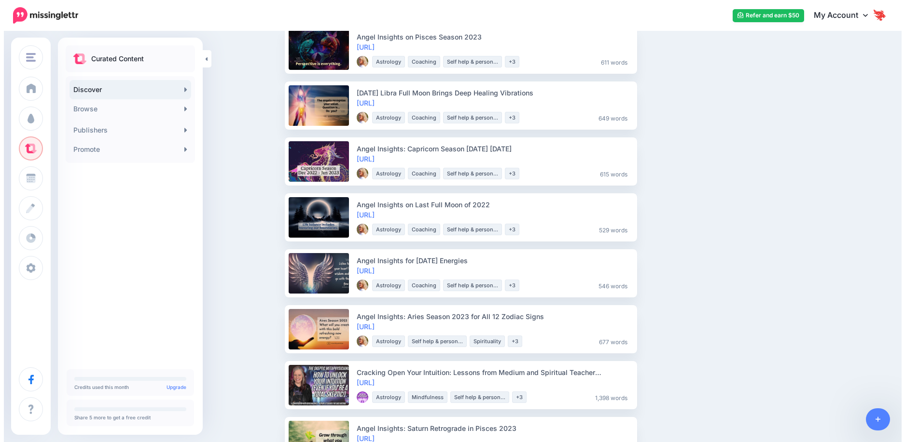
scroll to position [145, 0]
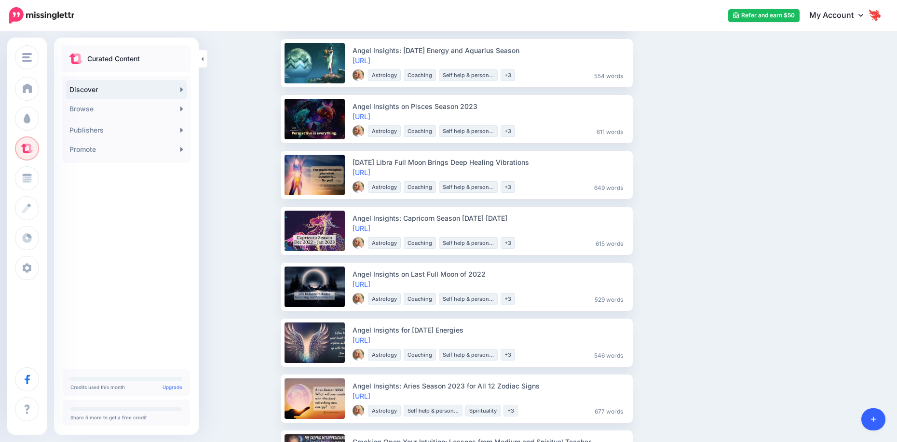
click at [868, 419] on link at bounding box center [874, 420] width 25 height 22
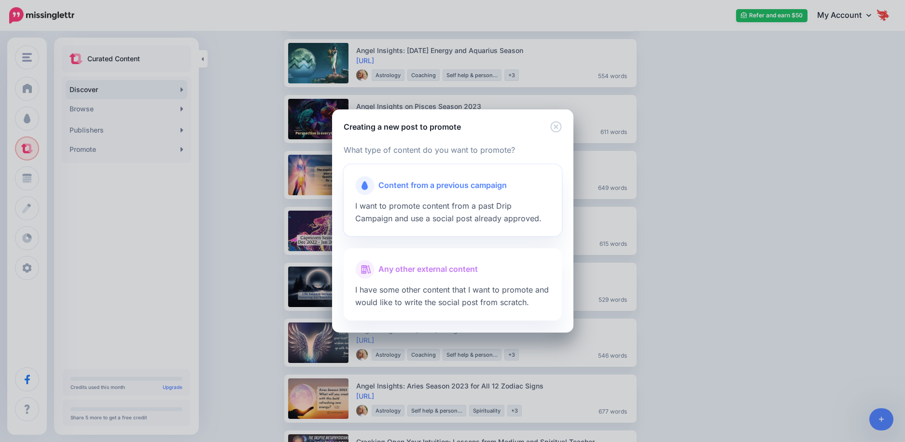
click at [464, 204] on span "I want to promote content from a past Drip Campaign and use a social post alrea…" at bounding box center [448, 212] width 186 height 22
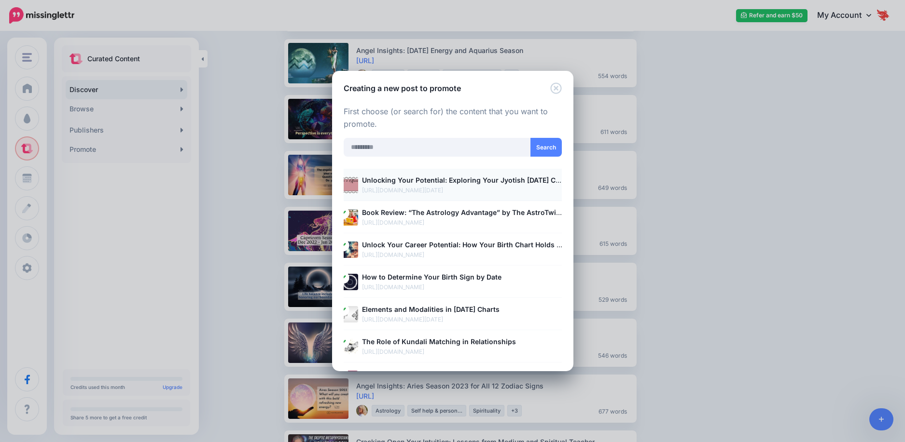
click at [472, 190] on p "[URL][DOMAIN_NAME][DATE]" at bounding box center [463, 191] width 202 height 10
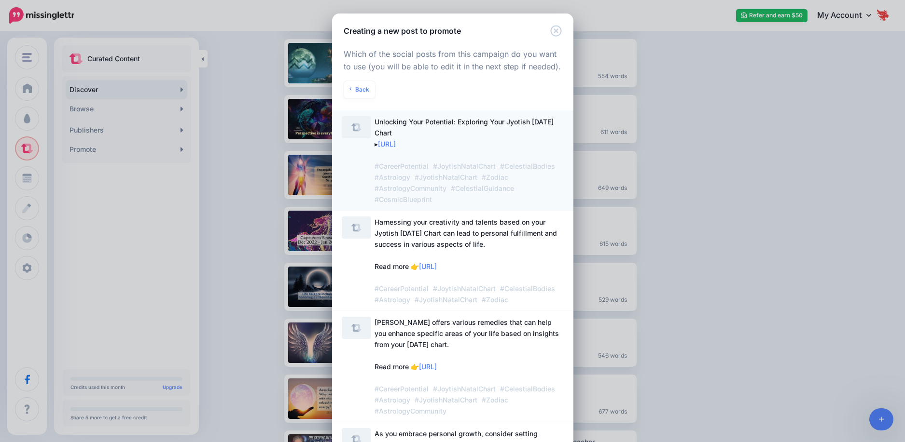
click at [466, 166] on span "#JoytishNatalChart" at bounding box center [464, 166] width 63 height 8
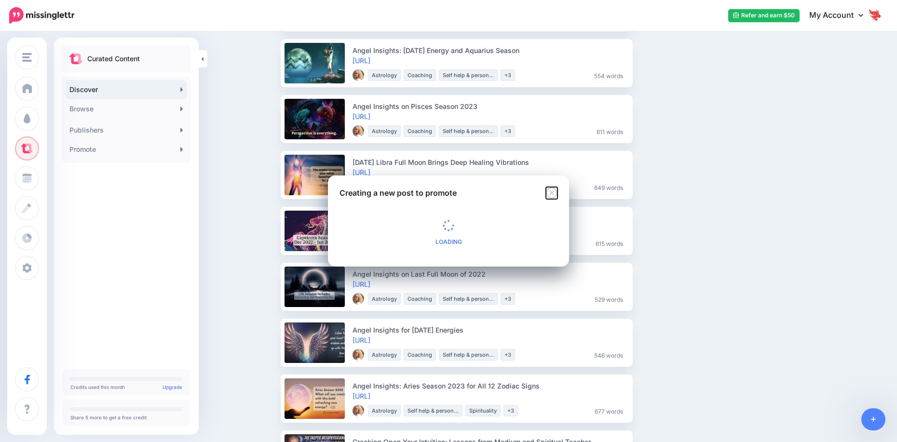
click at [552, 192] on icon "Close" at bounding box center [552, 193] width 12 height 12
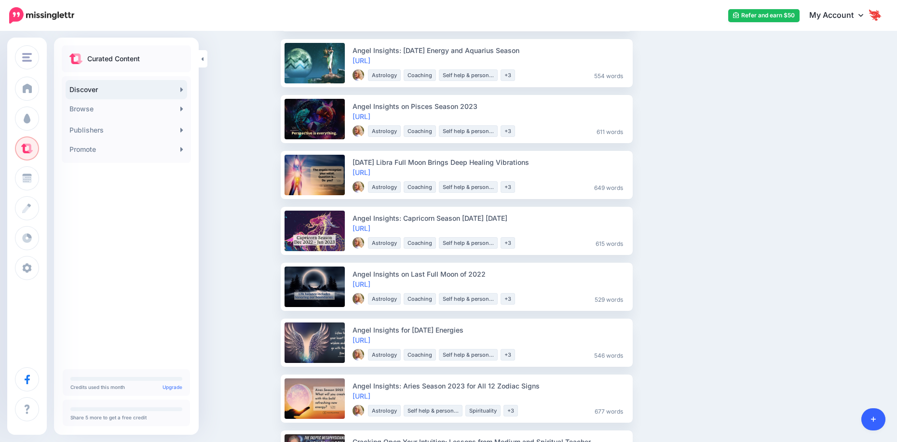
click at [874, 427] on link at bounding box center [874, 420] width 25 height 22
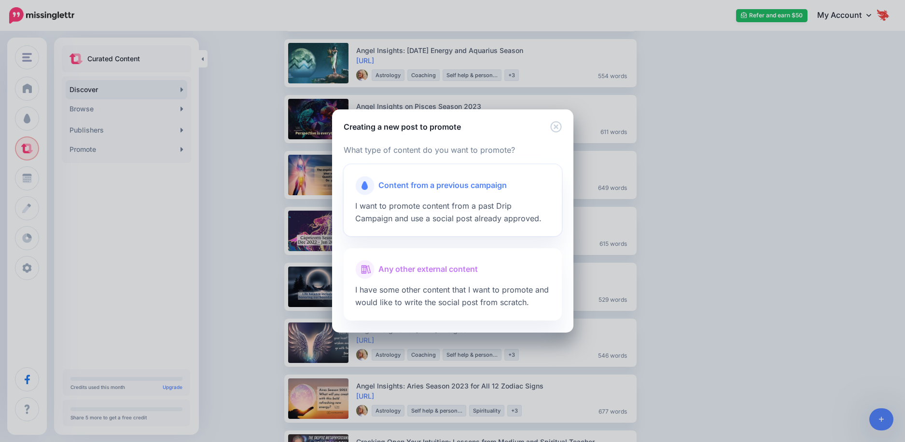
click at [464, 224] on div "Content from a previous campaign I want to promote content from a past Drip Cam…" at bounding box center [452, 201] width 218 height 72
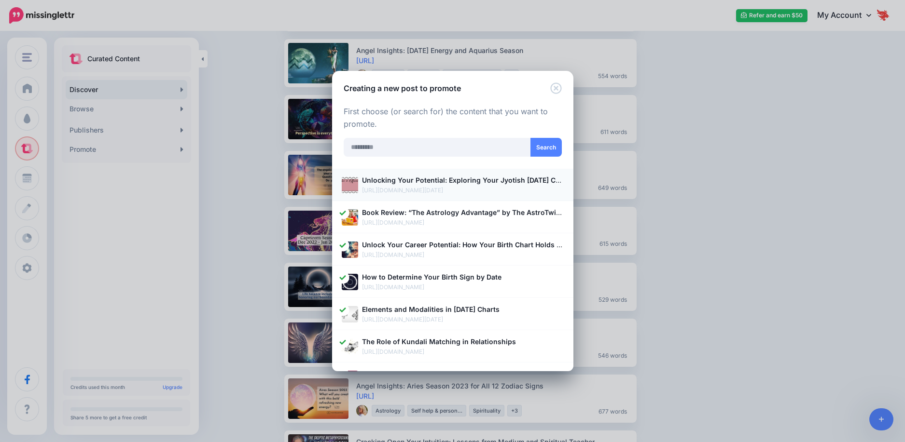
click at [452, 189] on p "https://astrologysa.co.za/unlocking-your-potential-exploring-your-jyotish-natal…" at bounding box center [463, 191] width 202 height 10
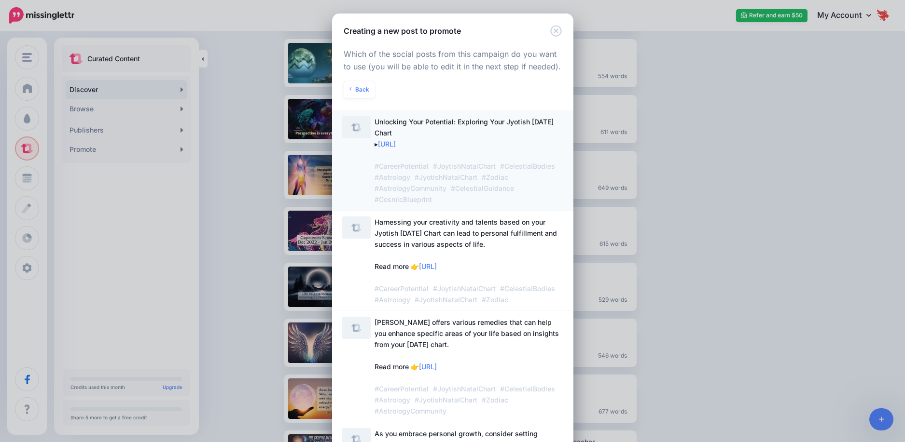
click at [442, 145] on span "Unlocking Your Potential: Exploring Your Jyotish Natal Chart ▸ https://lttr.ai/…" at bounding box center [468, 160] width 189 height 89
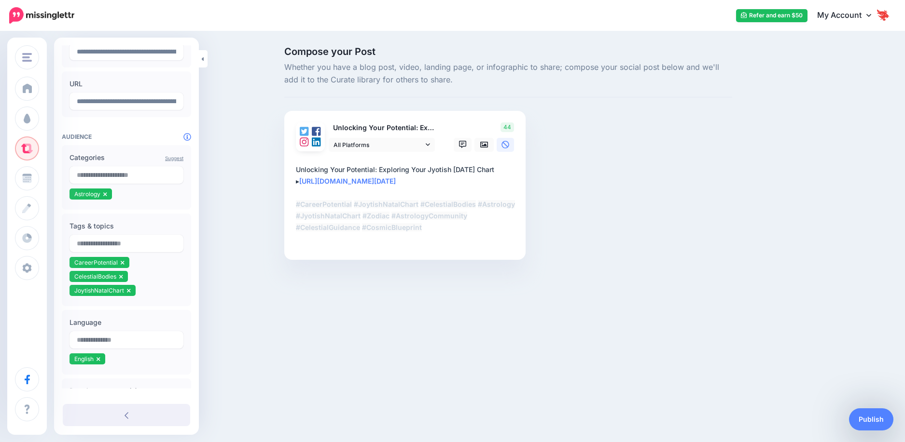
scroll to position [96, 0]
click at [116, 176] on input "text" at bounding box center [126, 174] width 114 height 17
type input "****"
click at [112, 196] on span "Self help & personal development Wellbeing and personal development" at bounding box center [123, 196] width 91 height 15
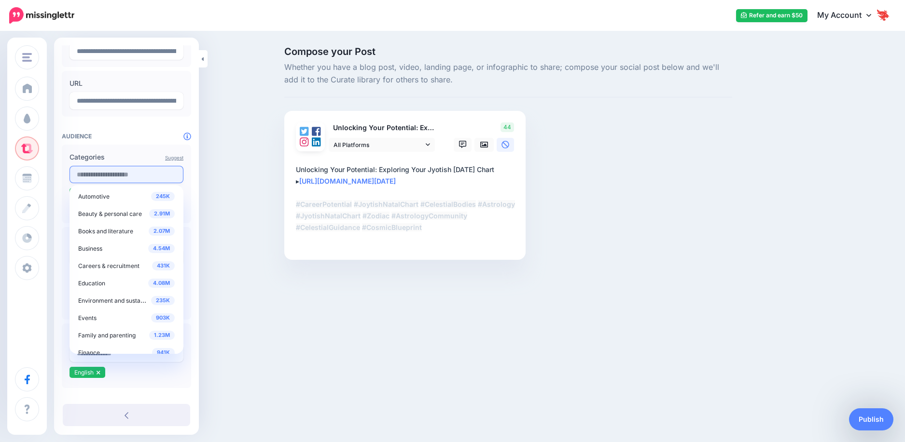
click at [110, 173] on input "text" at bounding box center [126, 174] width 114 height 17
click at [203, 290] on div "Compose your Post Whether you have a blog post, video, landing page, or infogra…" at bounding box center [452, 167] width 905 height 271
click at [85, 179] on input "text" at bounding box center [126, 174] width 114 height 17
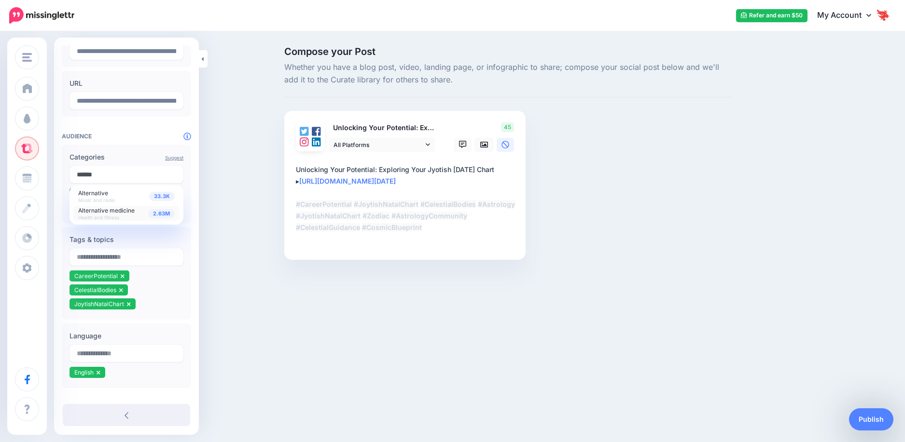
type input "******"
click at [97, 214] on span "Alternative medicine Health and fitness" at bounding box center [106, 213] width 56 height 15
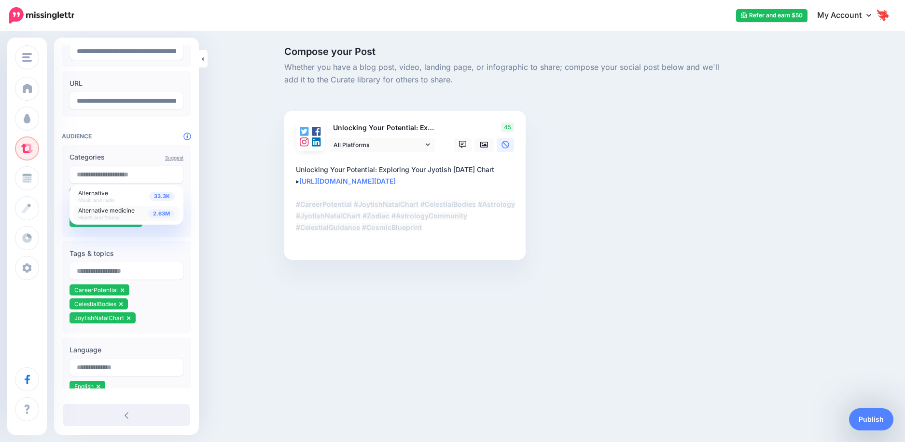
click at [219, 255] on div "Compose your Post Whether you have a blog post, video, landing page, or infogra…" at bounding box center [452, 167] width 905 height 271
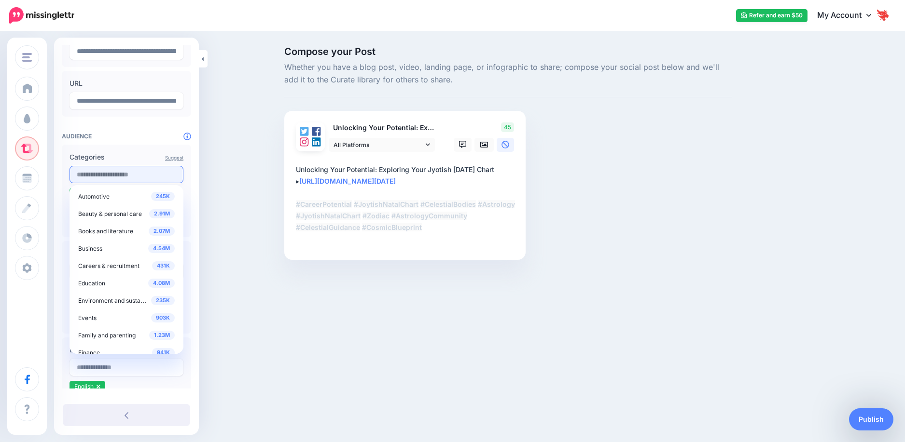
click at [100, 174] on input "text" at bounding box center [126, 174] width 114 height 17
click at [116, 177] on input "***" at bounding box center [126, 174] width 114 height 17
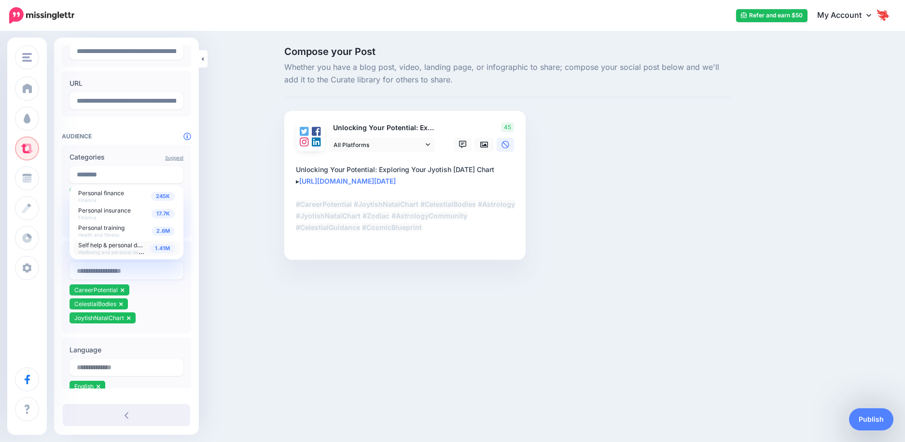
click at [125, 247] on span "Self help & personal development" at bounding box center [123, 245] width 91 height 8
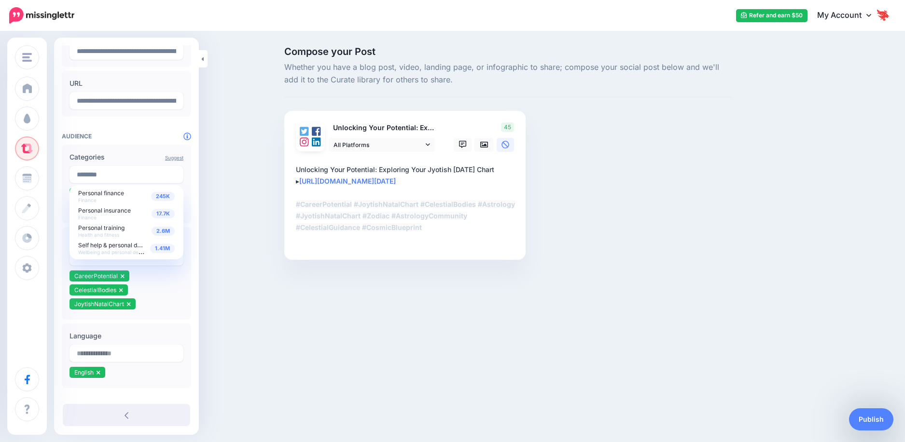
click at [258, 278] on div "Compose your Post Whether you have a blog post, video, landing page, or infogra…" at bounding box center [452, 167] width 905 height 271
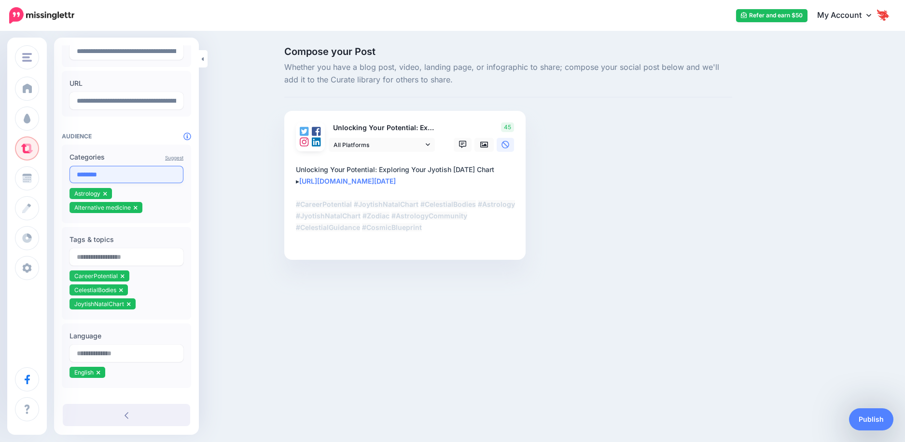
click at [118, 173] on input "********" at bounding box center [126, 174] width 114 height 17
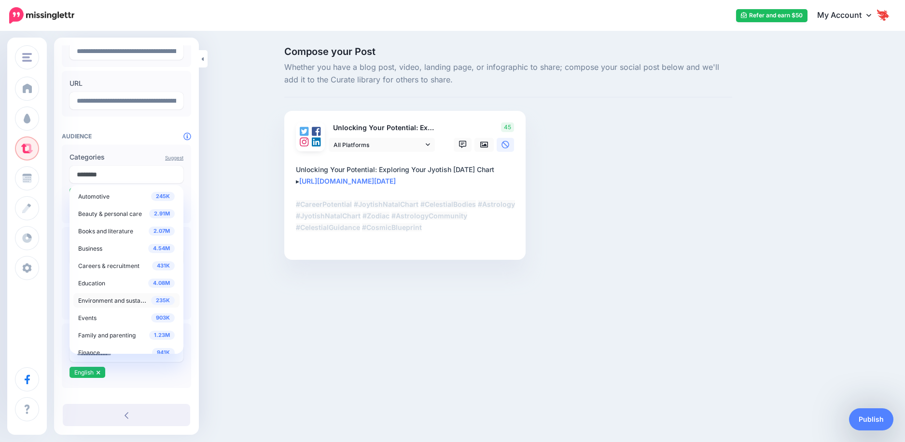
scroll to position [96, 0]
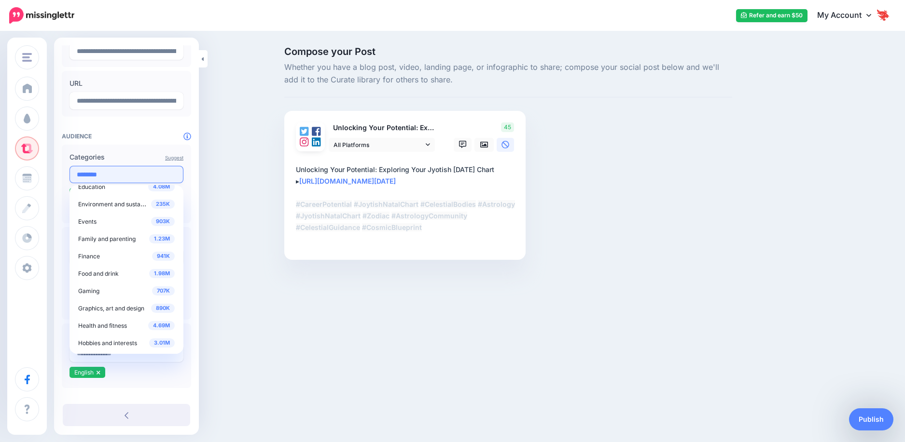
click at [105, 169] on input "********" at bounding box center [126, 174] width 114 height 17
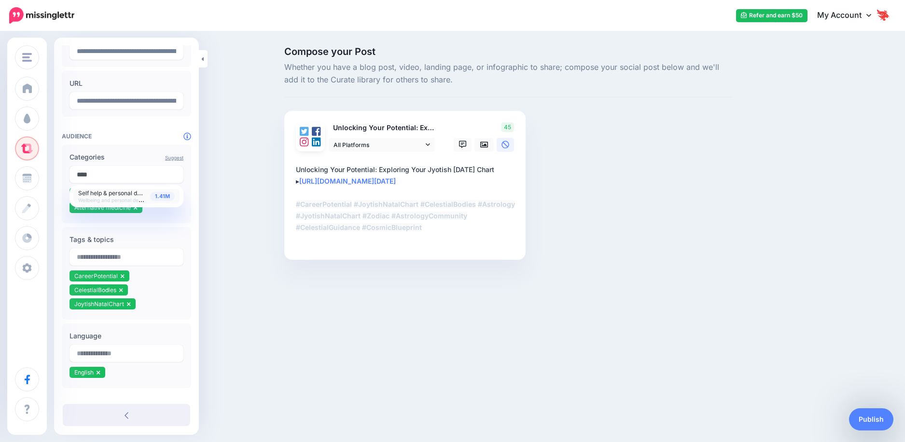
type input "****"
click at [104, 193] on span "Self help & personal development" at bounding box center [123, 193] width 91 height 8
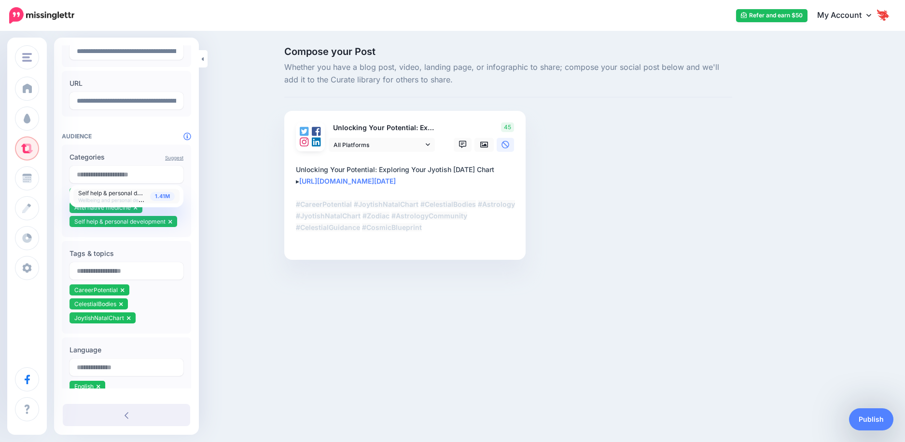
click at [232, 322] on div "Astrology SA Teracore Kappa Engineering Honingcraft SAGL Astrology SA Add Works…" at bounding box center [452, 221] width 905 height 442
click at [134, 208] on icon at bounding box center [135, 208] width 3 height 4
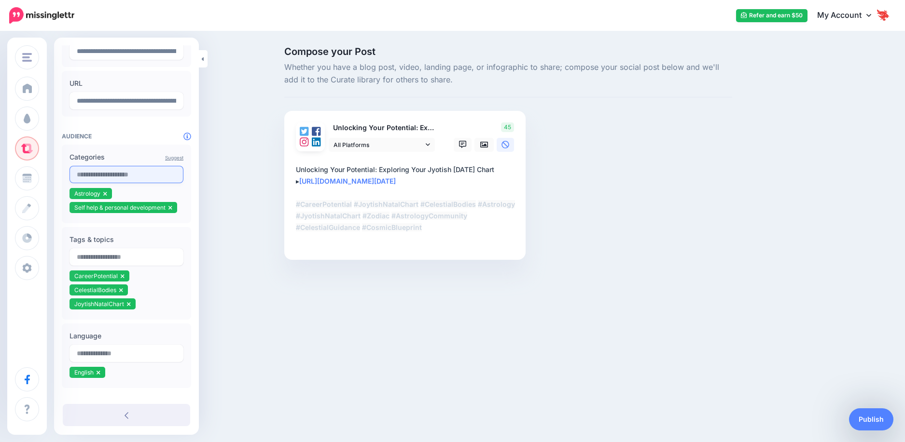
click at [99, 170] on input "text" at bounding box center [126, 174] width 114 height 17
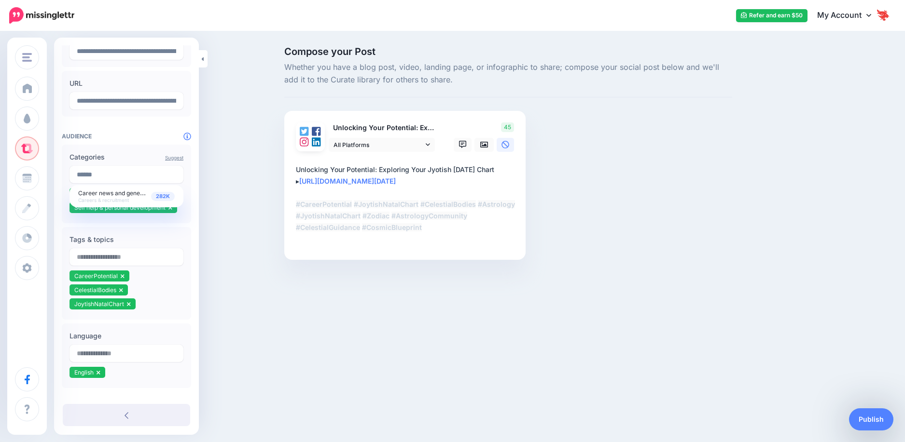
click at [226, 288] on div "Compose your Post Whether you have a blog post, video, landing page, or infogra…" at bounding box center [452, 167] width 905 height 271
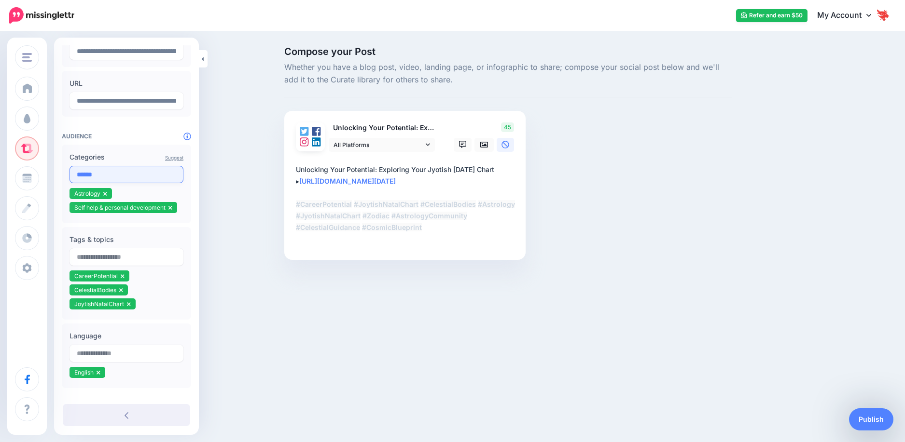
click at [94, 173] on input "******" at bounding box center [126, 174] width 114 height 17
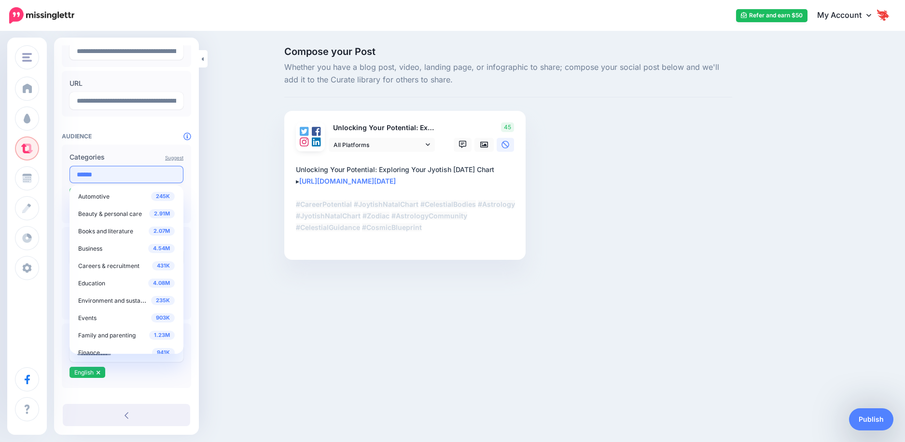
click at [94, 173] on input "******" at bounding box center [126, 174] width 114 height 17
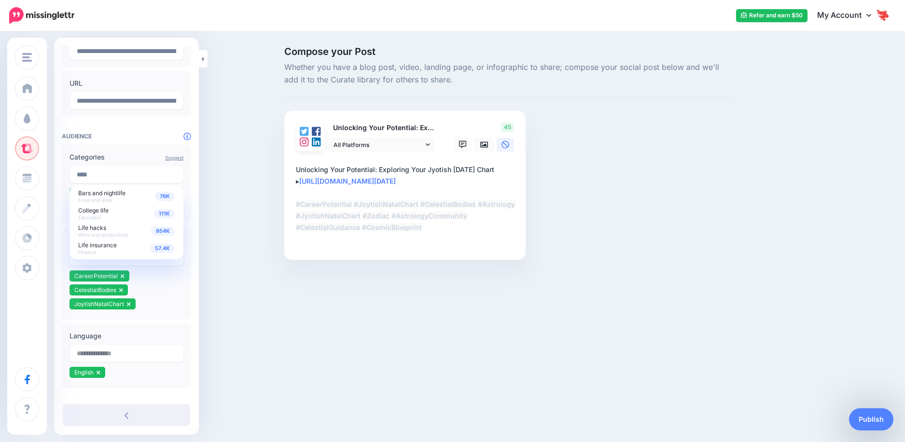
click at [236, 282] on div "Compose your Post Whether you have a blog post, video, landing page, or infogra…" at bounding box center [452, 167] width 905 height 271
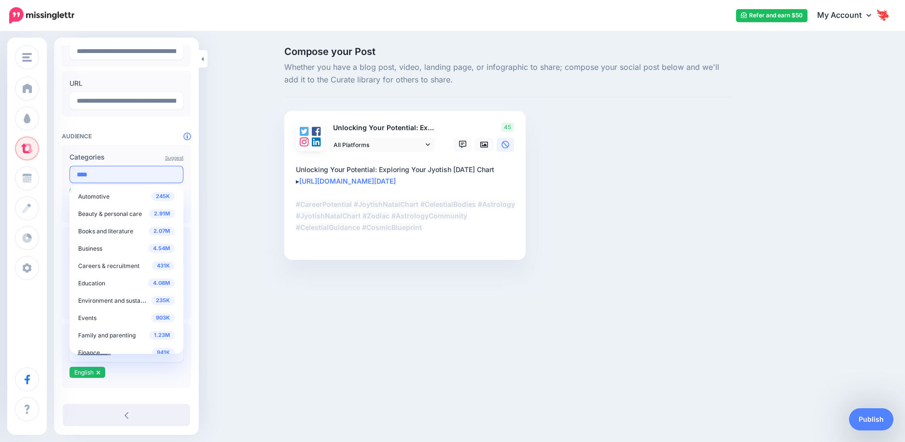
click at [96, 167] on input "****" at bounding box center [126, 174] width 114 height 17
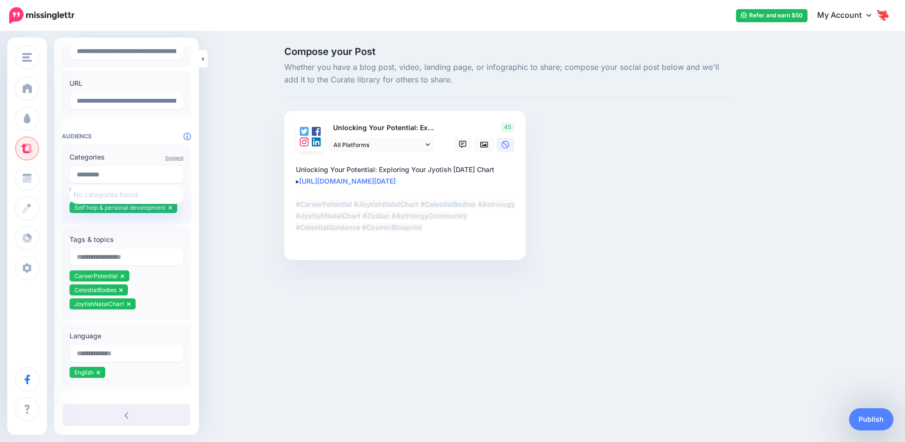
click at [215, 293] on div "Compose your Post Whether you have a blog post, video, landing page, or infogra…" at bounding box center [452, 167] width 905 height 271
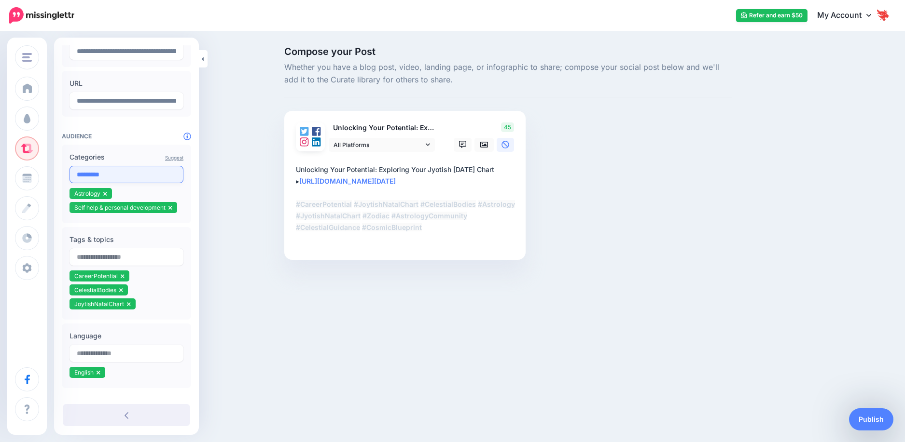
click at [98, 166] on input "*********" at bounding box center [126, 174] width 114 height 17
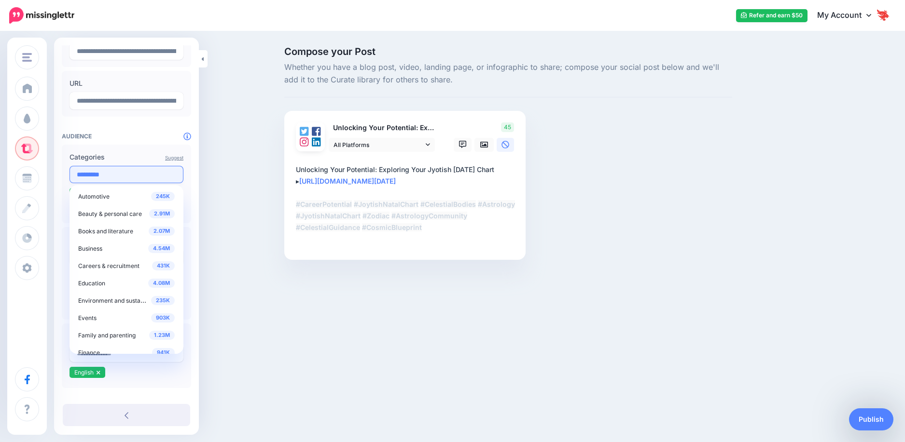
click at [98, 166] on input "*********" at bounding box center [126, 174] width 114 height 17
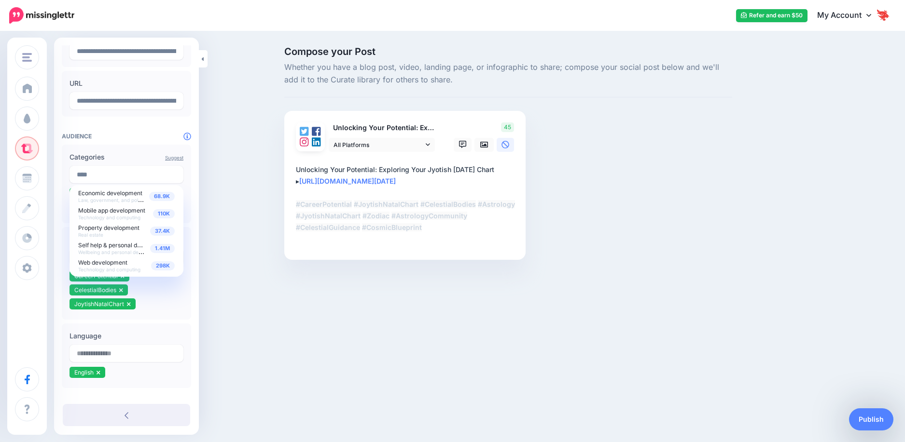
click at [267, 310] on div "Astrology SA Teracore Kappa Engineering Honingcraft SAGL Astrology SA Add Works…" at bounding box center [452, 221] width 905 height 442
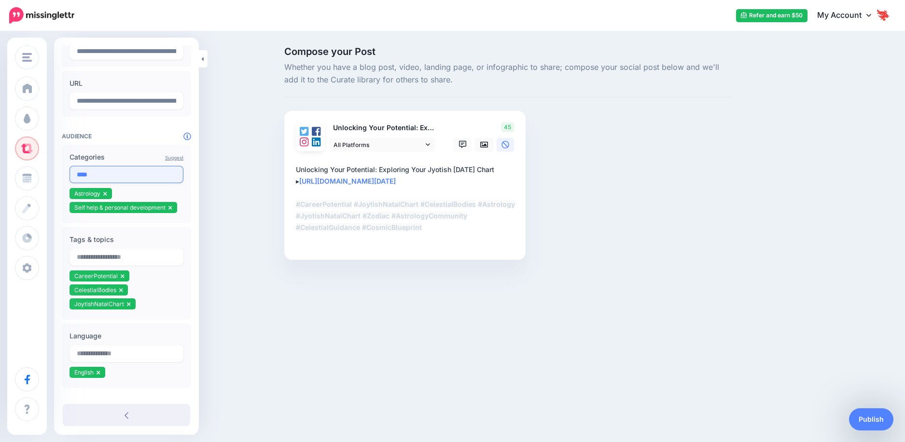
click at [95, 178] on input "****" at bounding box center [126, 174] width 114 height 17
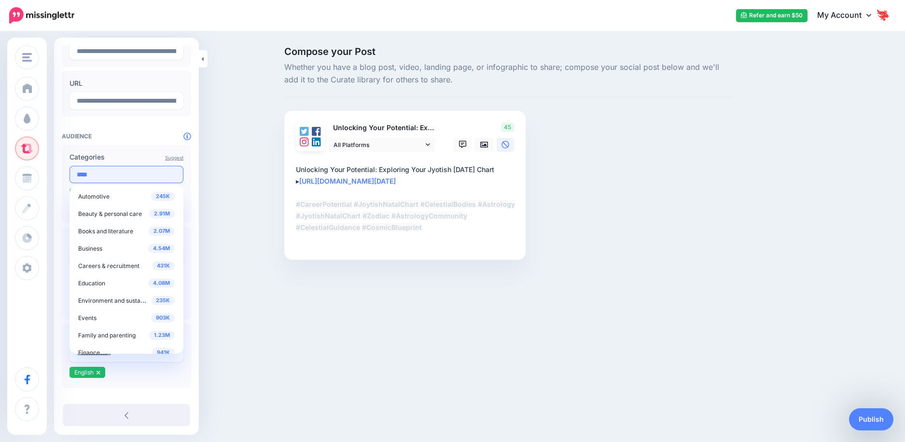
click at [95, 178] on input "****" at bounding box center [126, 174] width 114 height 17
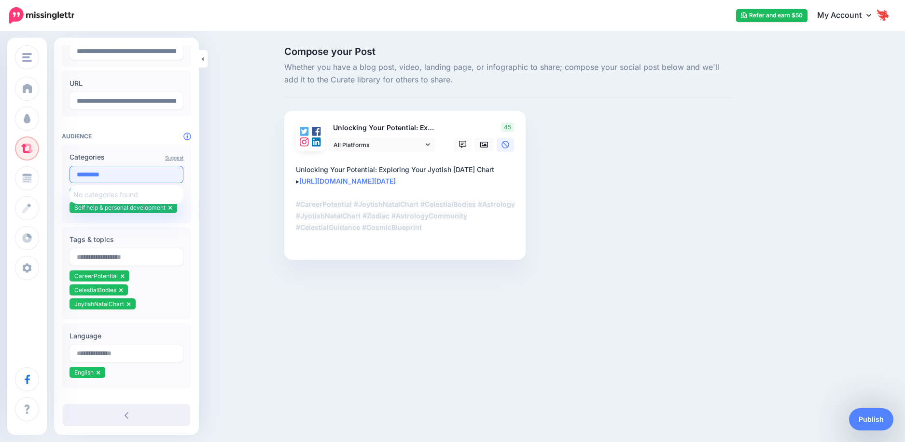
click at [98, 175] on input "*********" at bounding box center [126, 174] width 114 height 17
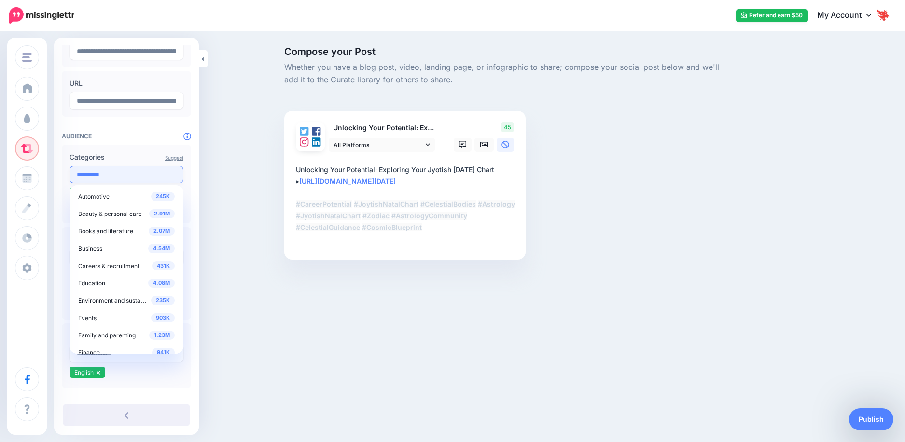
click at [98, 175] on input "*********" at bounding box center [126, 174] width 114 height 17
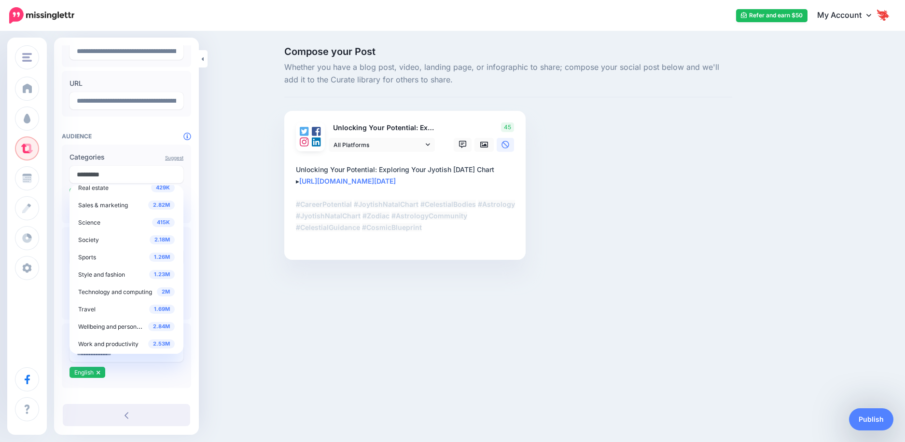
scroll to position [392, 0]
click at [118, 327] on span "Wellbeing and personal development" at bounding box center [128, 325] width 100 height 8
click at [267, 324] on div "Astrology SA Teracore Kappa Engineering Honingcraft SAGL Astrology SA Add Works…" at bounding box center [452, 221] width 905 height 442
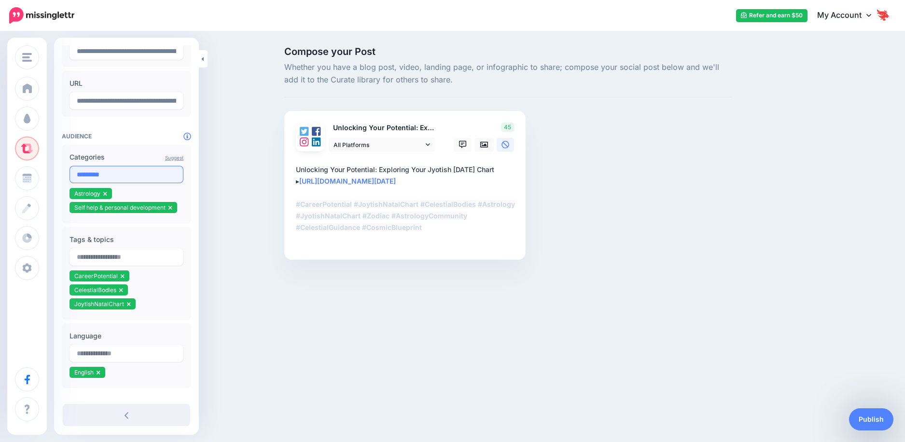
click at [112, 176] on input "*********" at bounding box center [126, 174] width 114 height 17
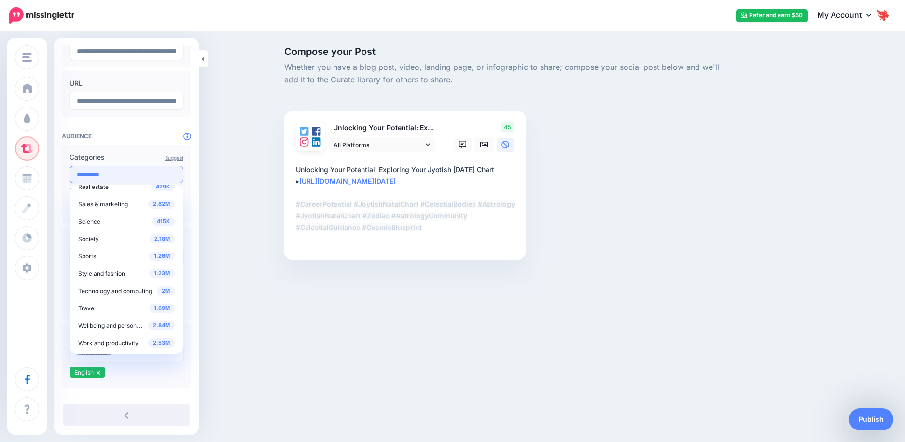
click at [112, 176] on input "*********" at bounding box center [126, 174] width 114 height 17
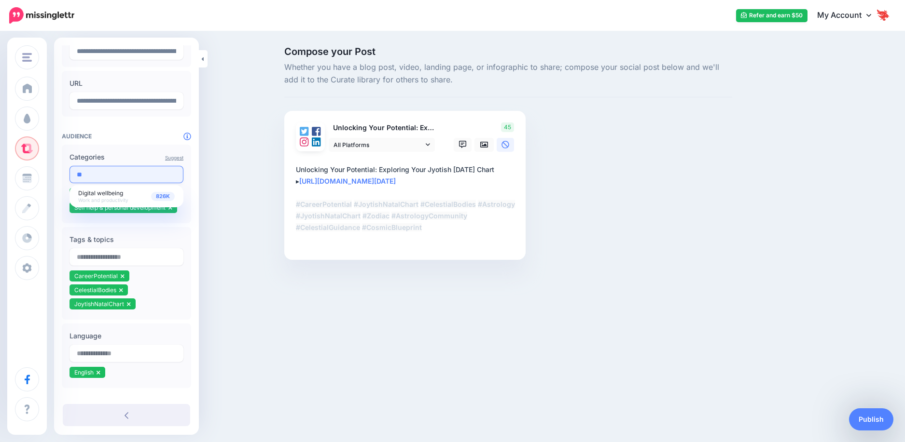
type input "*"
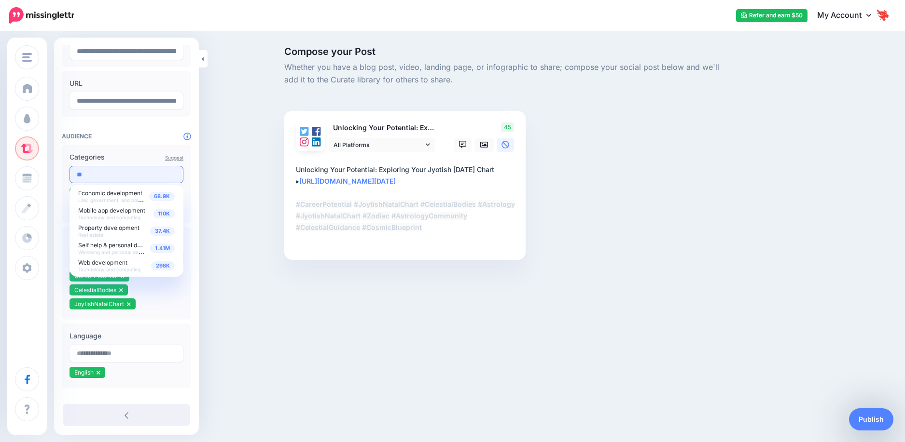
type input "*"
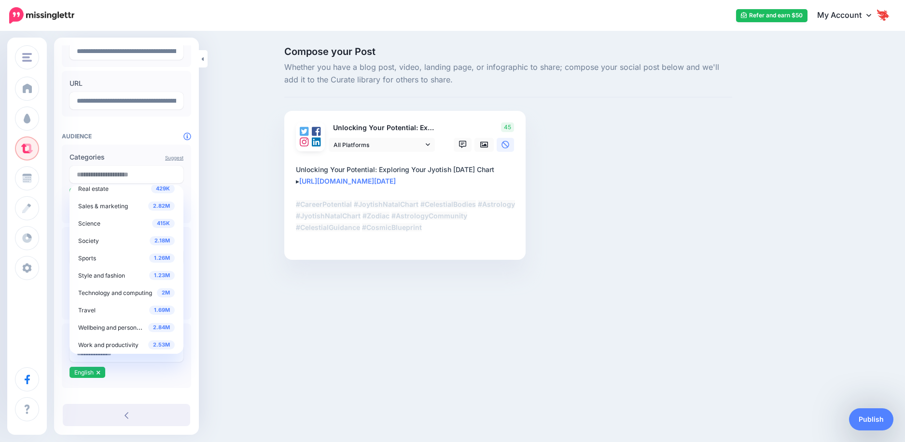
scroll to position [392, 0]
click at [106, 329] on span "Wellbeing and personal development" at bounding box center [128, 325] width 100 height 8
click at [208, 327] on div "Astrology SA Teracore Kappa Engineering Honingcraft SAGL Astrology SA Add Works…" at bounding box center [452, 221] width 905 height 442
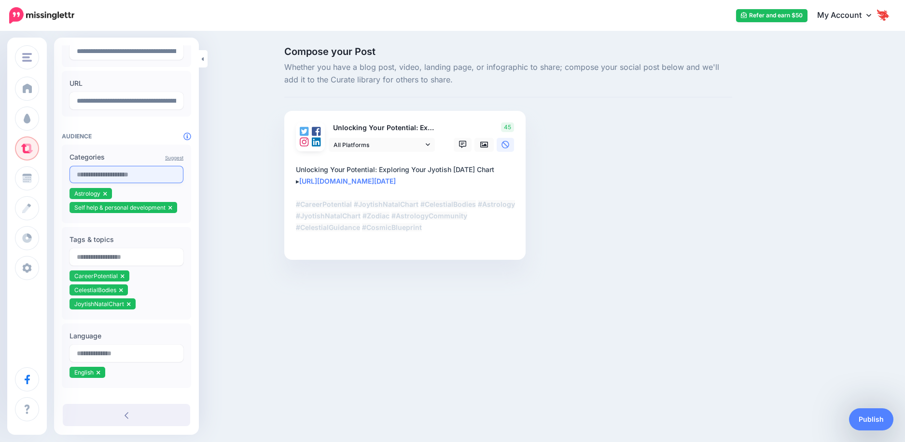
click at [84, 172] on input "text" at bounding box center [126, 174] width 114 height 17
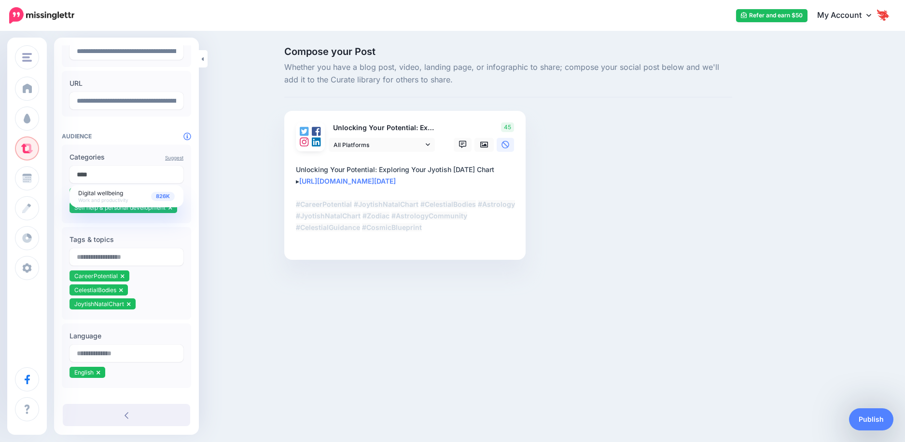
scroll to position [0, 0]
click at [118, 172] on input "****" at bounding box center [126, 174] width 114 height 17
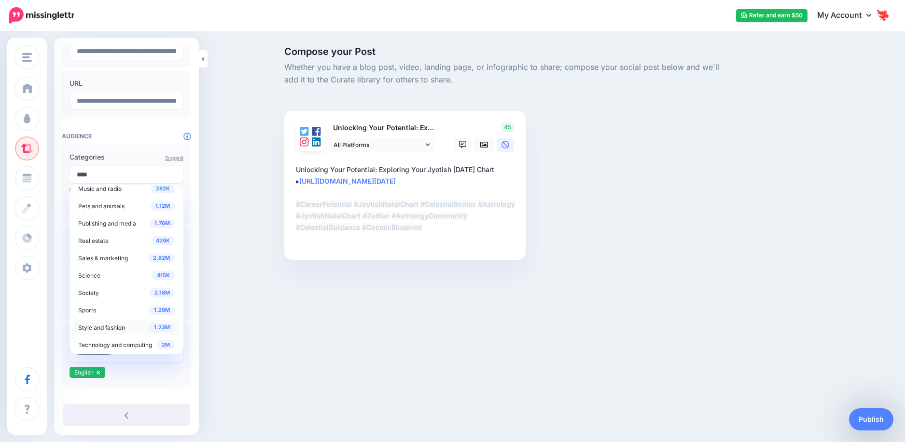
scroll to position [392, 0]
type input "****"
click at [157, 325] on span "2.84M" at bounding box center [161, 325] width 27 height 9
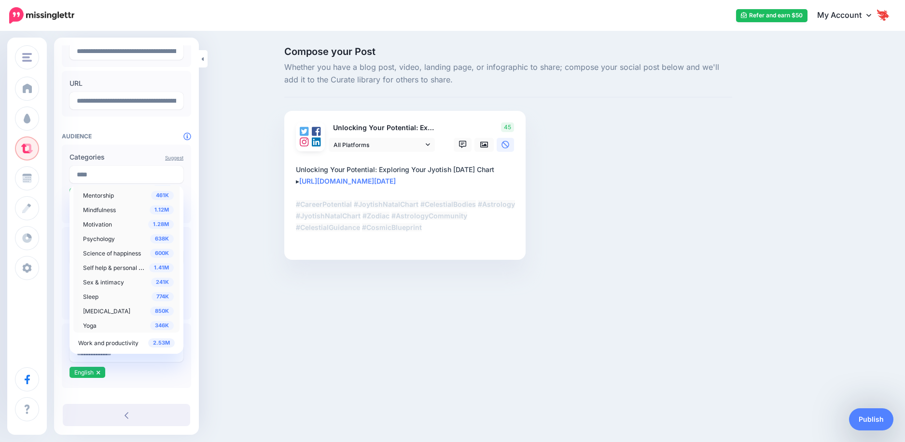
scroll to position [514, 0]
click at [126, 212] on div "896K Coaching" at bounding box center [128, 215] width 91 height 12
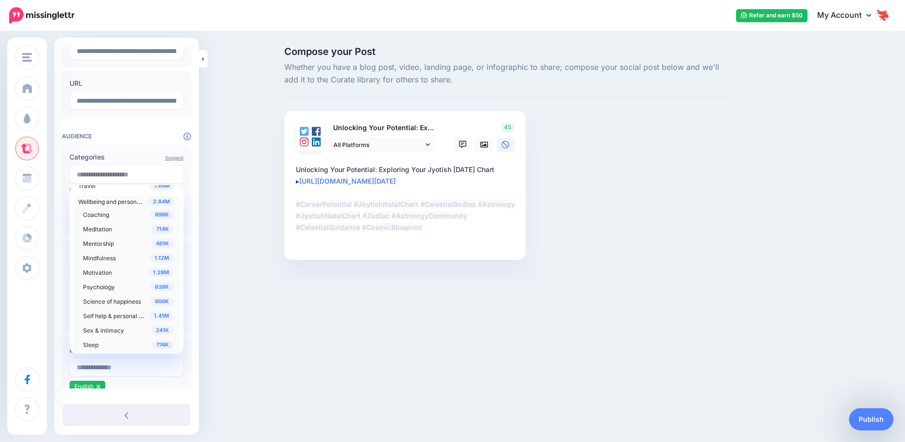
click at [251, 277] on div "Compose your Post Whether you have a blog post, video, landing page, or infogra…" at bounding box center [452, 167] width 905 height 271
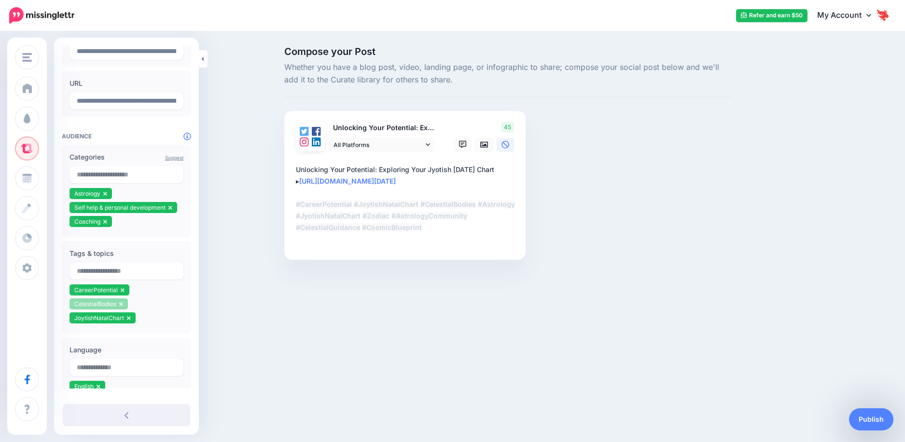
click at [121, 305] on icon at bounding box center [121, 305] width 4 height 6
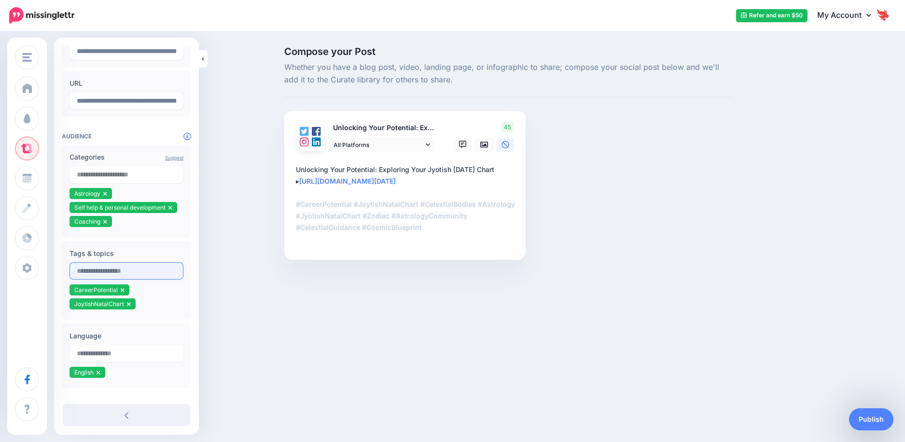
click at [109, 267] on input "text" at bounding box center [126, 270] width 114 height 17
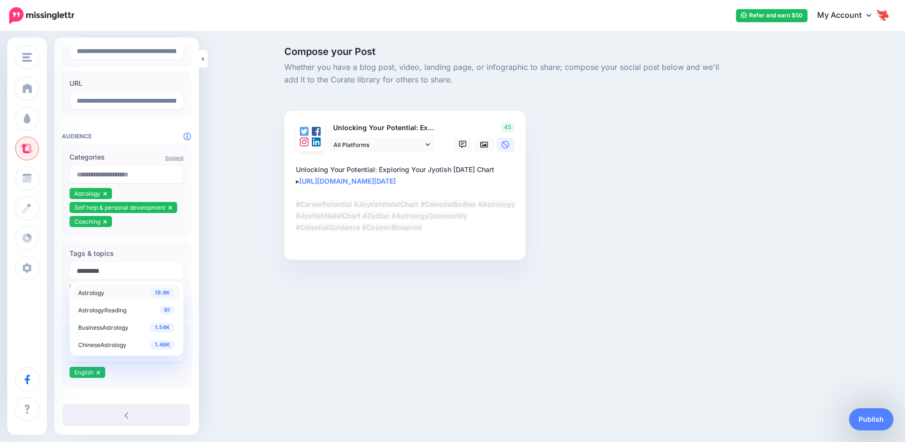
type input "*********"
click at [110, 297] on div "19.9K Astrology" at bounding box center [126, 293] width 96 height 12
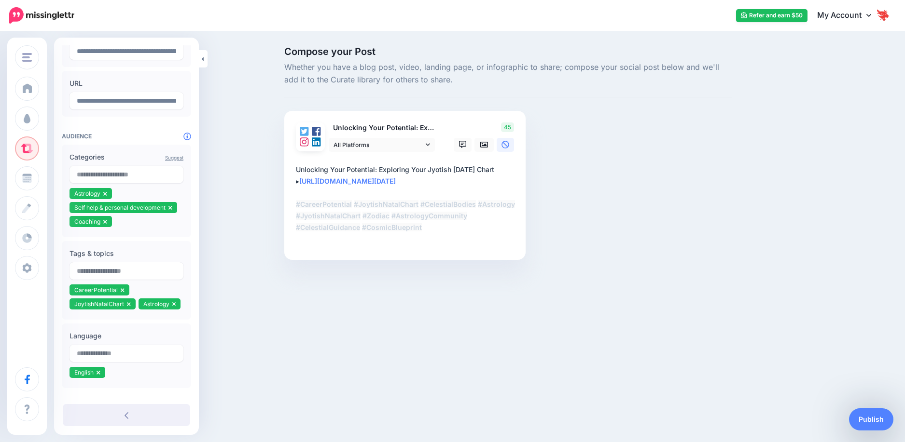
click at [267, 372] on div "Astrology SA Teracore Kappa Engineering Honingcraft SAGL Astrology SA Add Works…" at bounding box center [452, 221] width 905 height 442
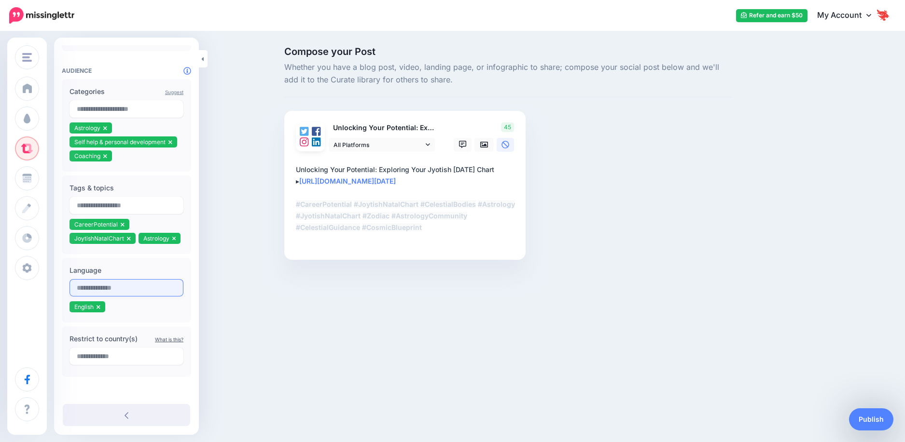
scroll to position [176, 0]
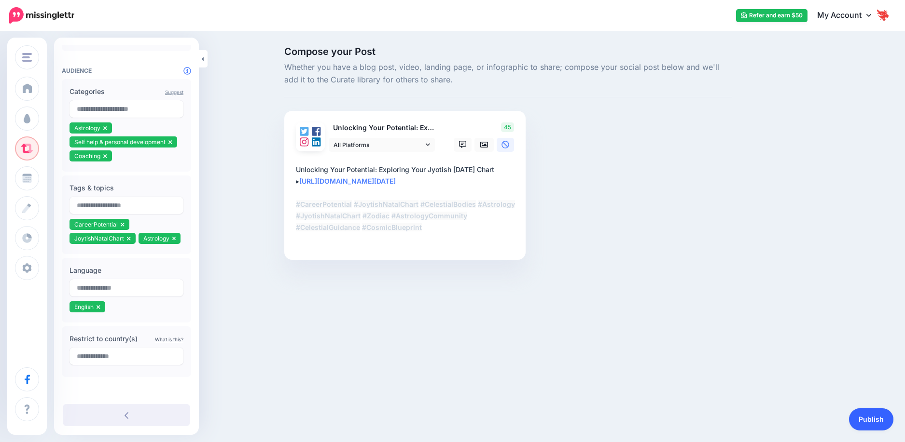
click at [876, 420] on link "Publish" at bounding box center [871, 420] width 44 height 22
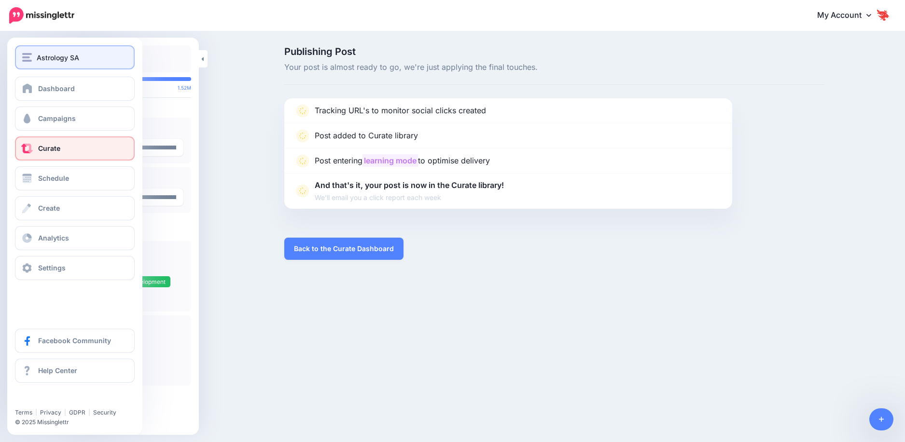
click at [32, 60] on div "Astrology SA" at bounding box center [74, 57] width 105 height 11
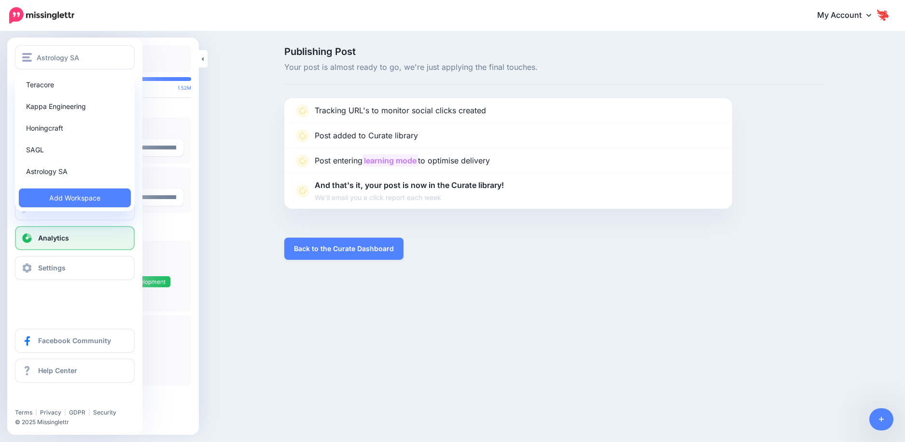
click at [61, 242] on span "Analytics" at bounding box center [53, 238] width 31 height 8
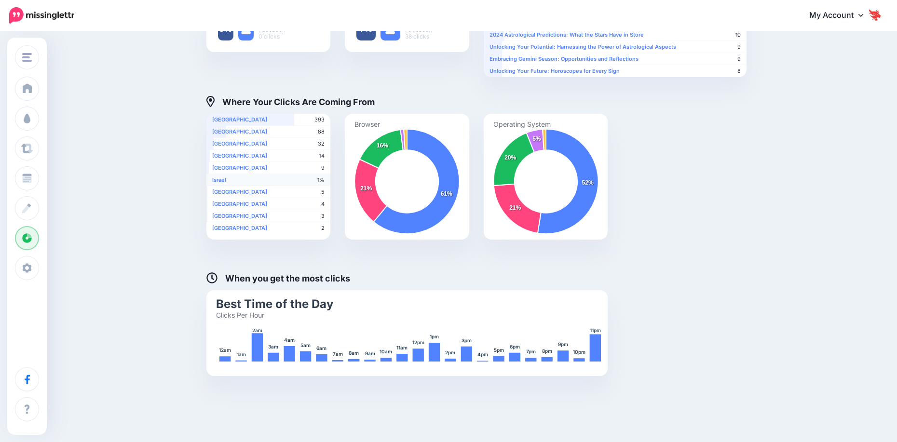
scroll to position [314, 0]
